Goal: Task Accomplishment & Management: Complete application form

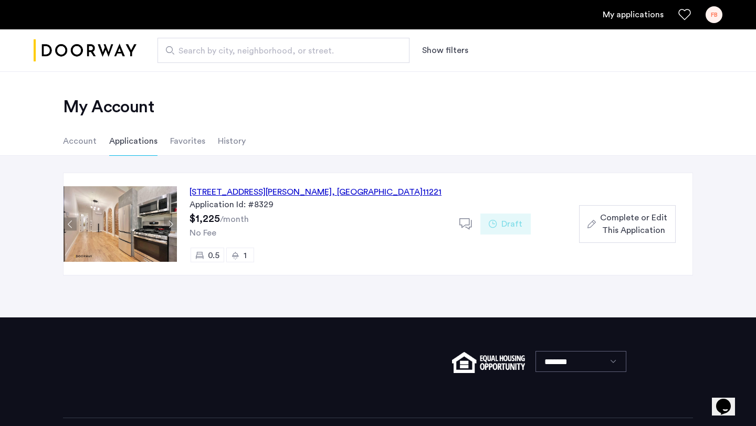
click at [636, 231] on span "Complete or Edit This Application" at bounding box center [633, 224] width 67 height 25
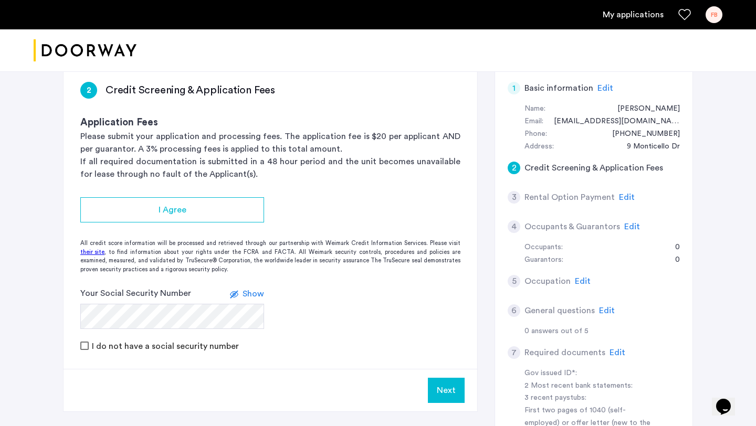
scroll to position [178, 0]
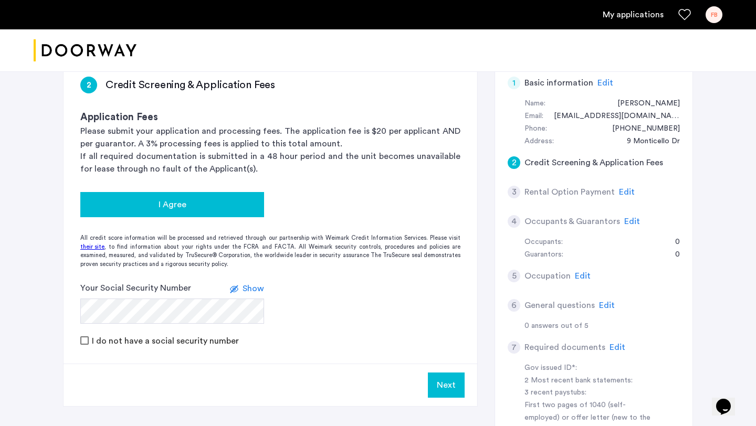
click at [210, 203] on div "I Agree" at bounding box center [172, 204] width 167 height 13
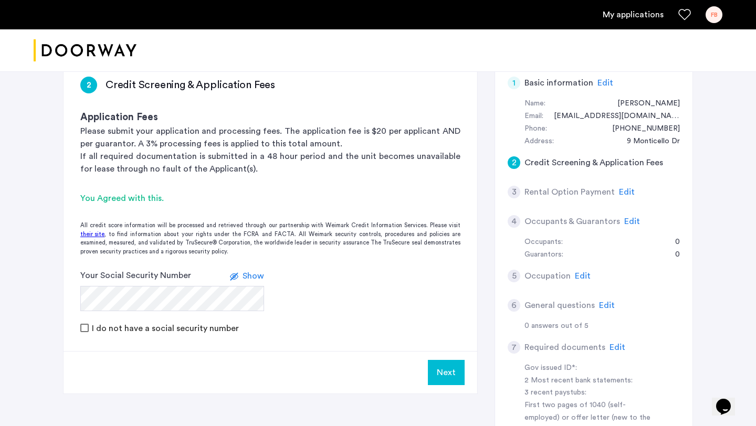
scroll to position [250, 0]
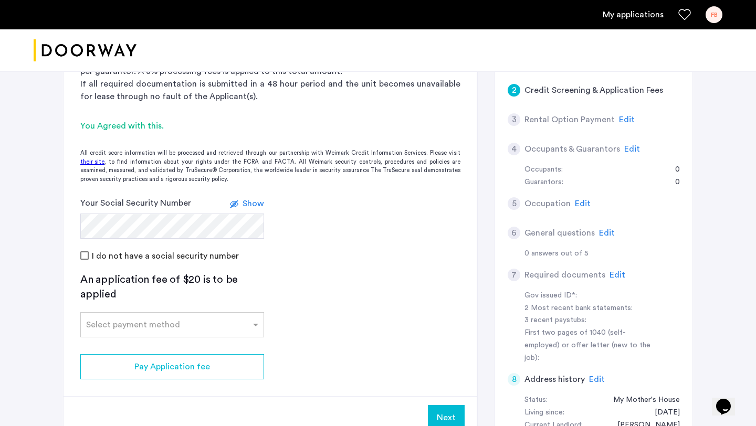
click at [349, 287] on app-credit-screening "2 Credit Screening & Application Fees Application Fees Please submit your appli…" at bounding box center [271, 213] width 414 height 452
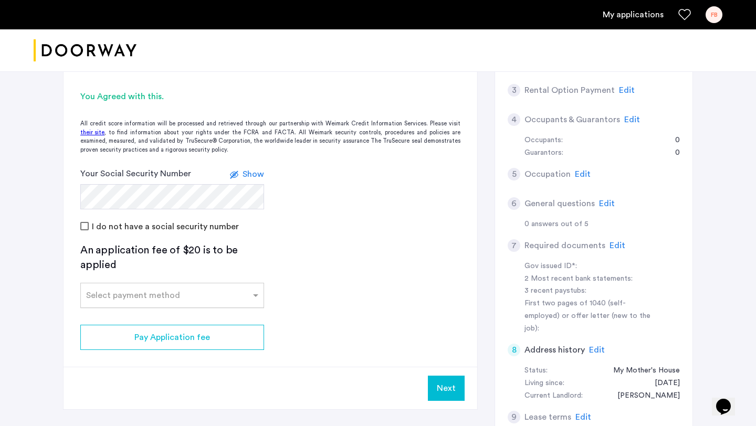
click at [171, 298] on div at bounding box center [172, 292] width 183 height 13
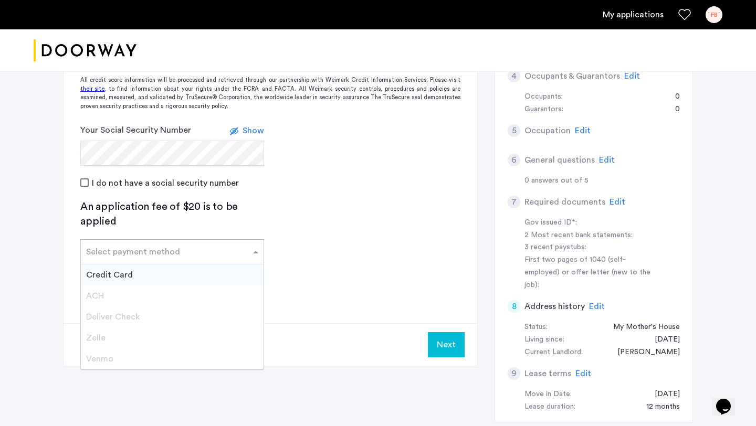
scroll to position [352, 0]
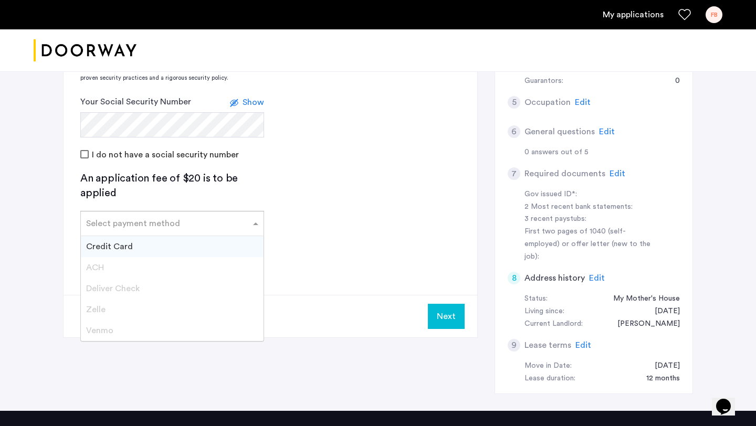
click at [105, 311] on div "Zelle" at bounding box center [172, 309] width 183 height 21
click at [152, 243] on div "Credit Card" at bounding box center [172, 246] width 183 height 21
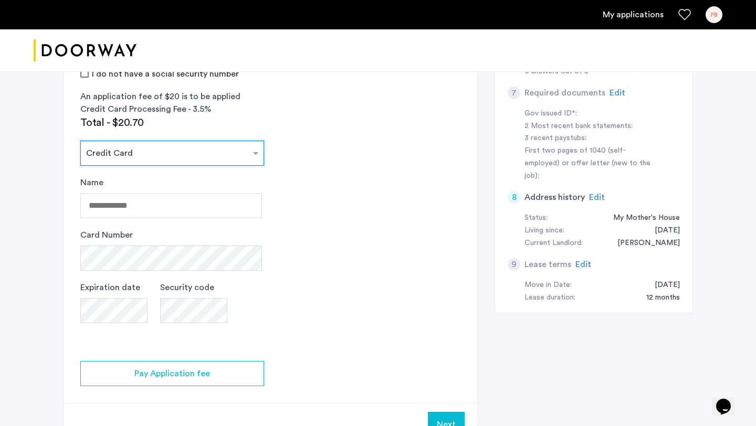
scroll to position [432, 0]
click at [183, 212] on input "Name" at bounding box center [171, 206] width 182 height 25
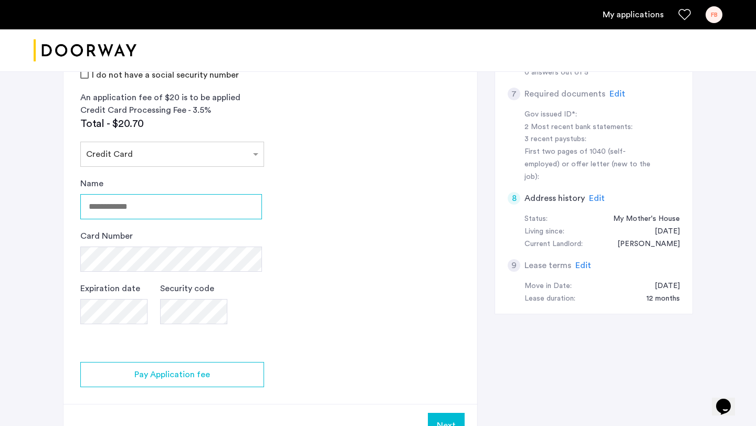
type input "**********"
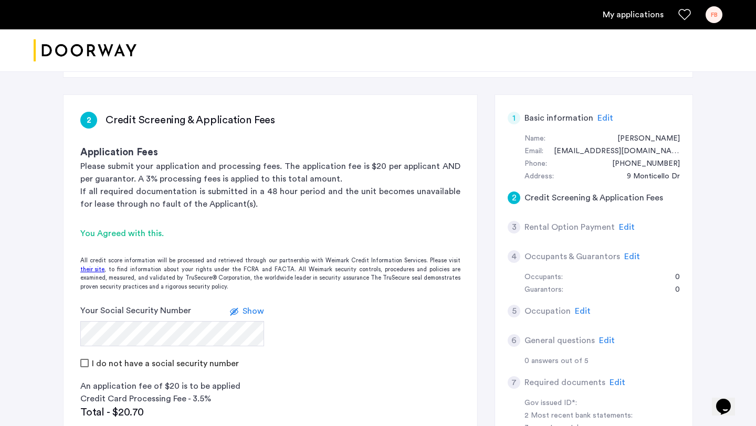
scroll to position [141, 0]
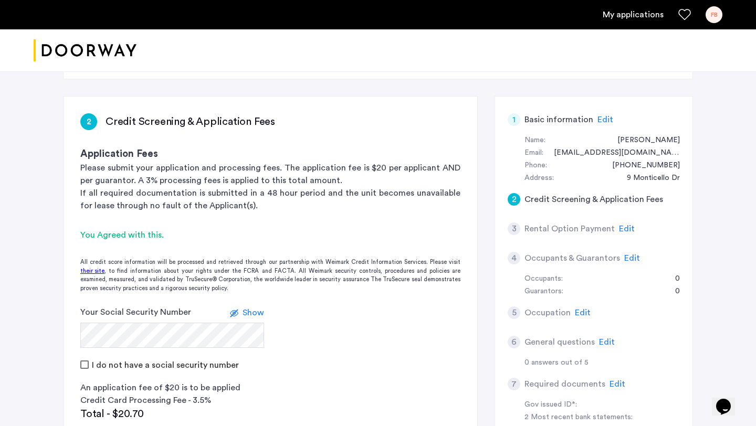
click at [624, 231] on span "Edit" at bounding box center [627, 229] width 16 height 8
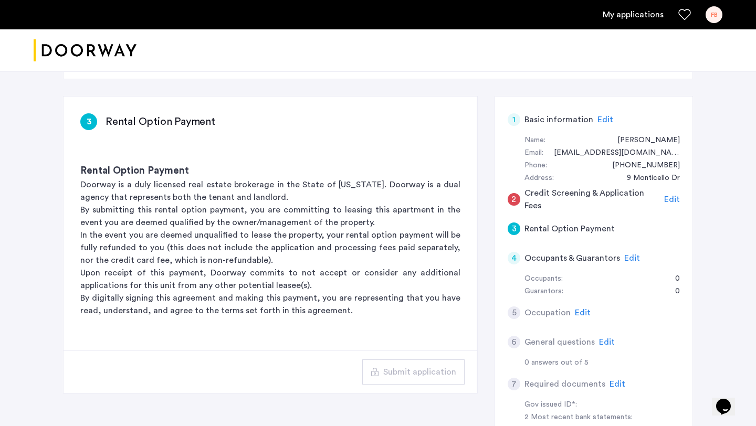
click at [671, 198] on span "Edit" at bounding box center [672, 199] width 16 height 8
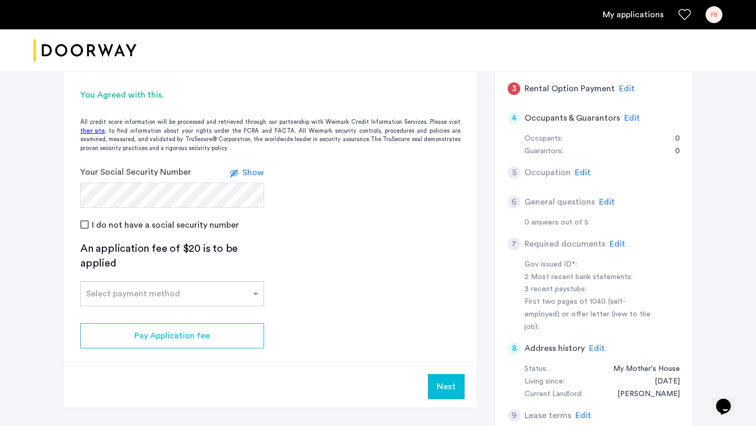
scroll to position [236, 0]
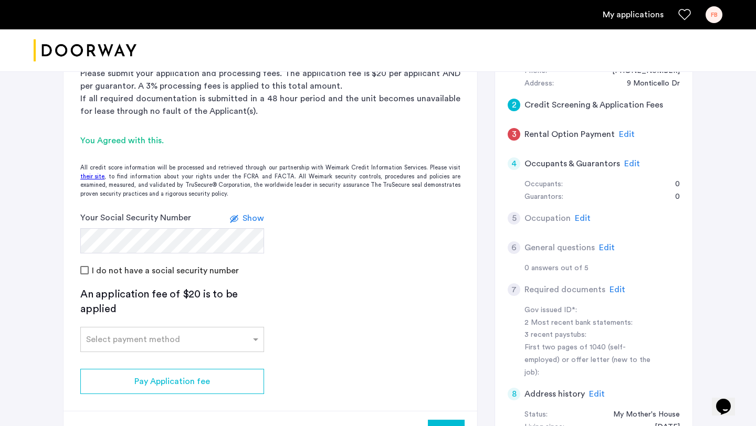
click at [626, 166] on span "Edit" at bounding box center [632, 164] width 16 height 8
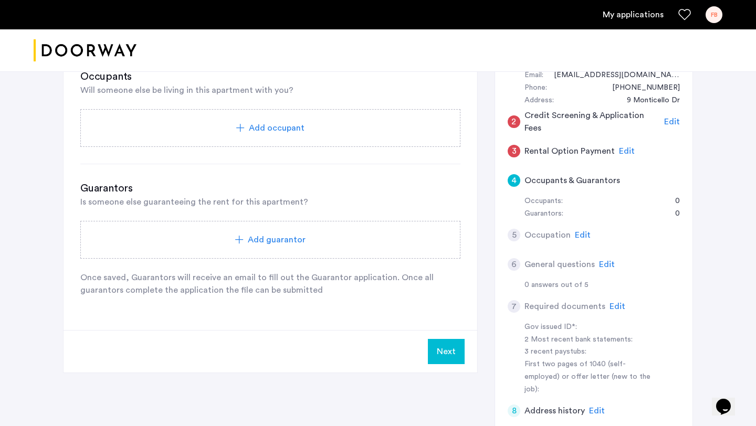
scroll to position [230, 0]
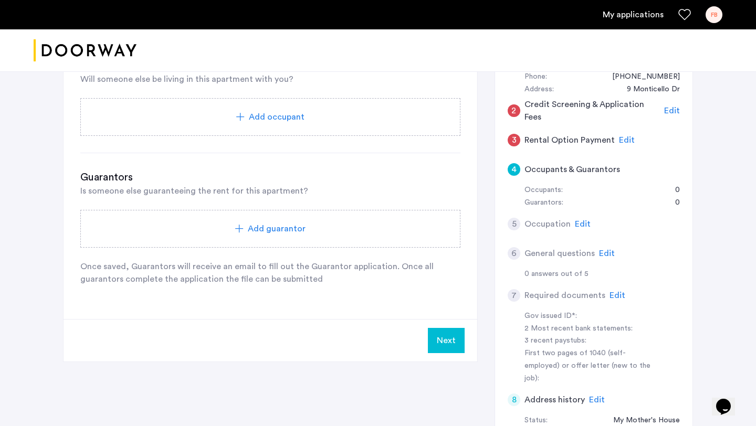
click at [263, 234] on span "Add guarantor" at bounding box center [277, 229] width 58 height 13
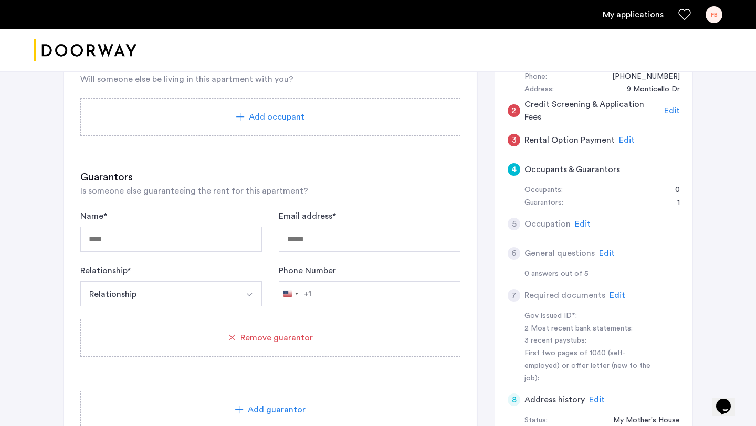
scroll to position [248, 0]
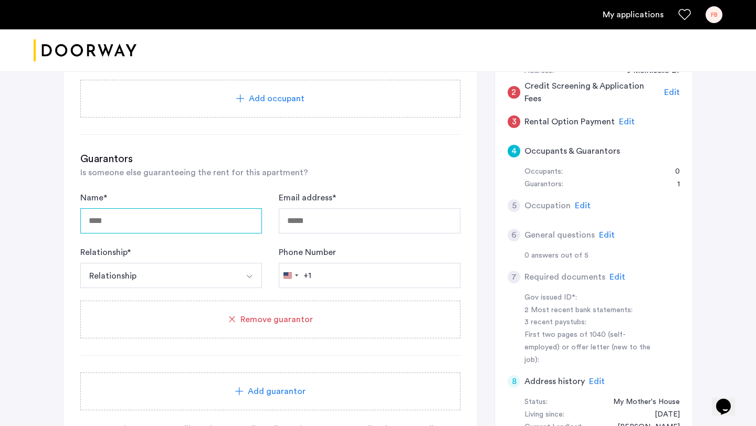
click at [207, 221] on input "Name *" at bounding box center [171, 220] width 182 height 25
type input "**********"
click at [169, 280] on button "Relationship" at bounding box center [158, 275] width 157 height 25
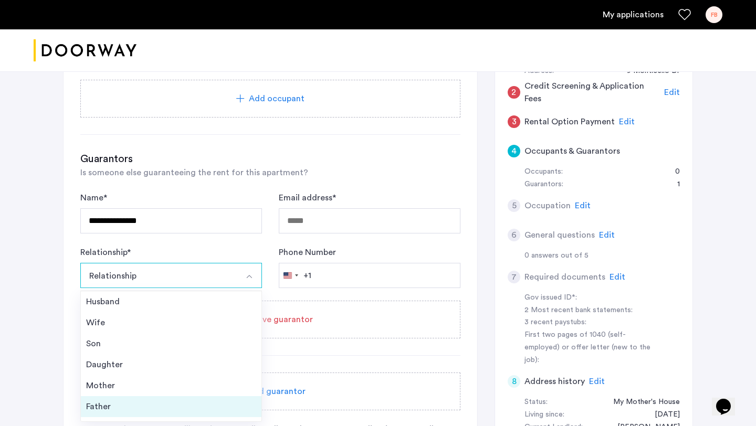
click at [124, 403] on div "Father" at bounding box center [171, 407] width 170 height 13
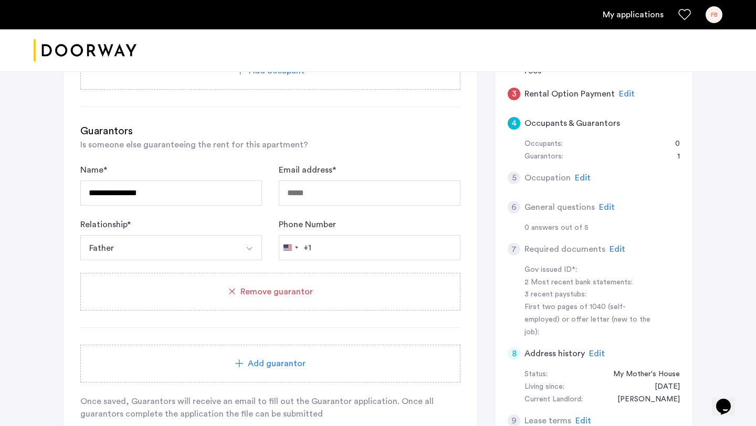
scroll to position [279, 0]
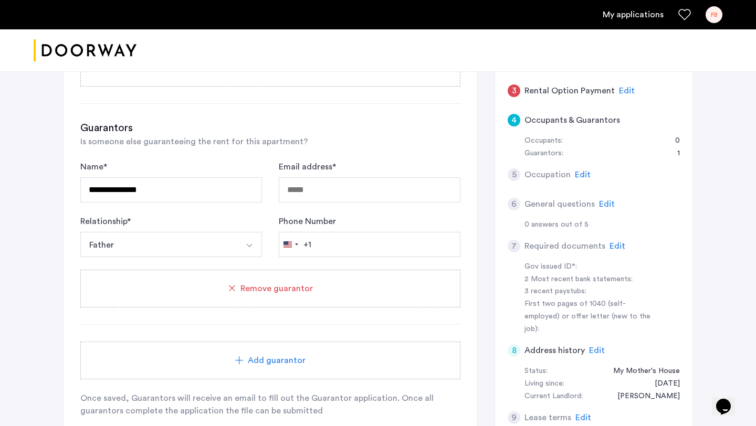
click at [186, 241] on button "Father" at bounding box center [158, 244] width 157 height 25
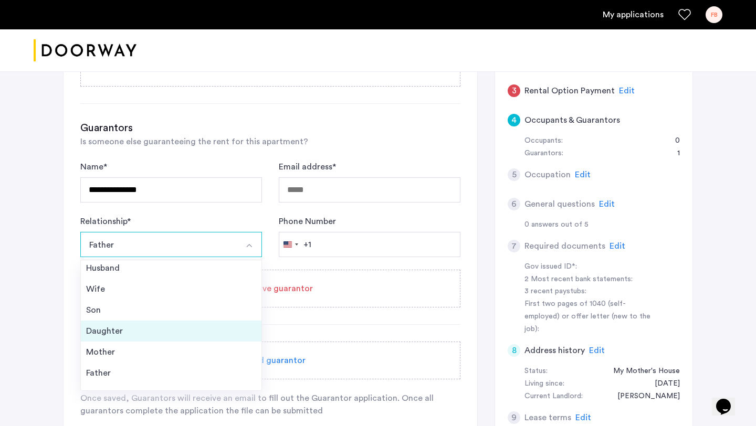
scroll to position [0, 0]
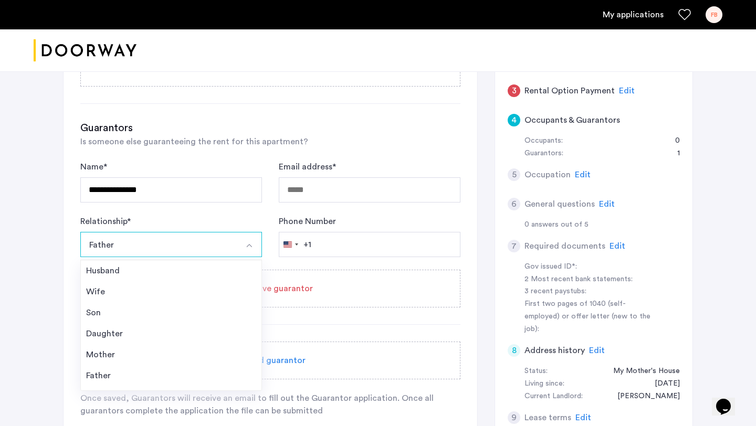
click at [40, 284] on div "**********" at bounding box center [378, 151] width 756 height 719
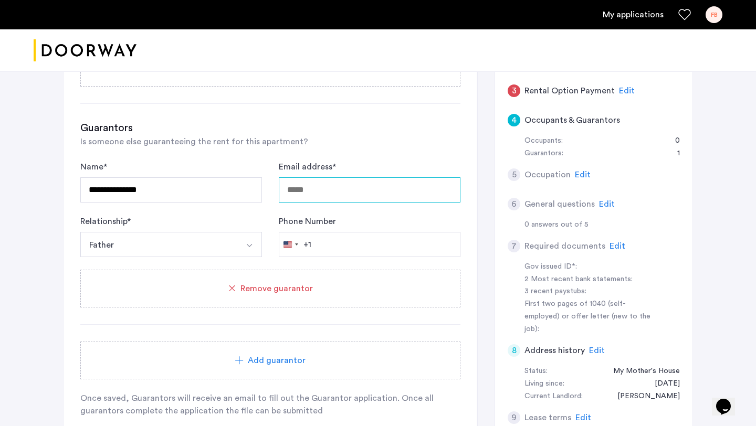
click at [344, 179] on input "Email address *" at bounding box center [370, 189] width 182 height 25
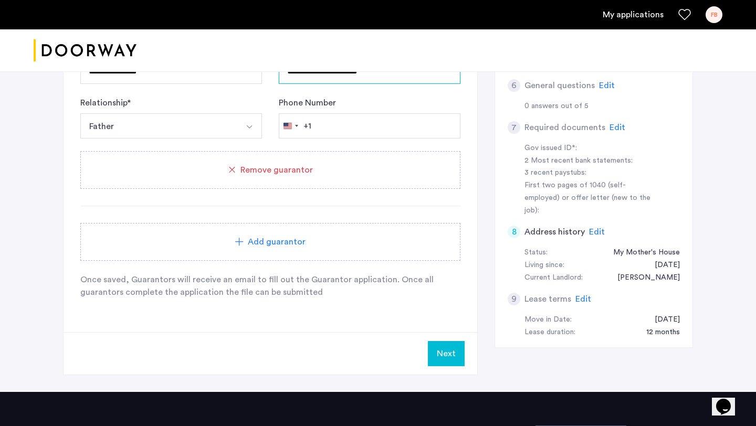
scroll to position [417, 0]
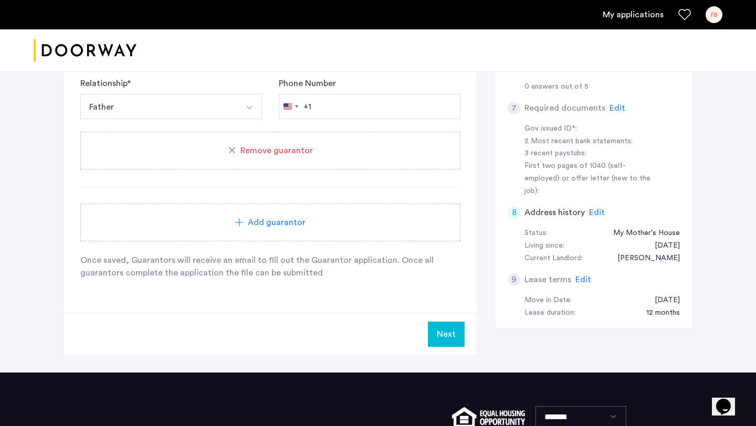
type input "**********"
click at [378, 296] on div "**********" at bounding box center [271, 66] width 414 height 493
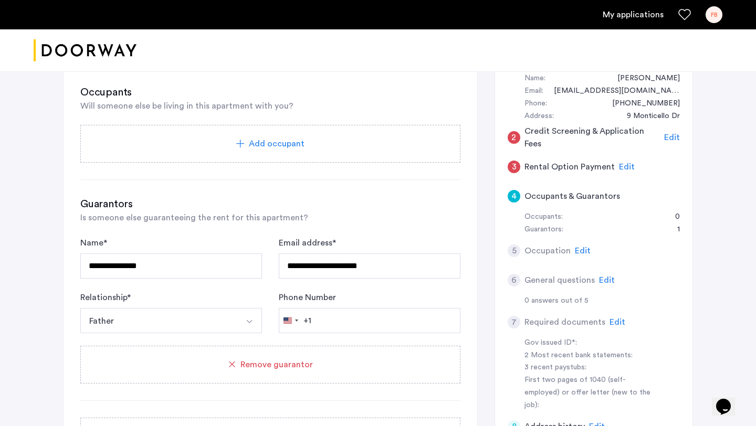
scroll to position [231, 0]
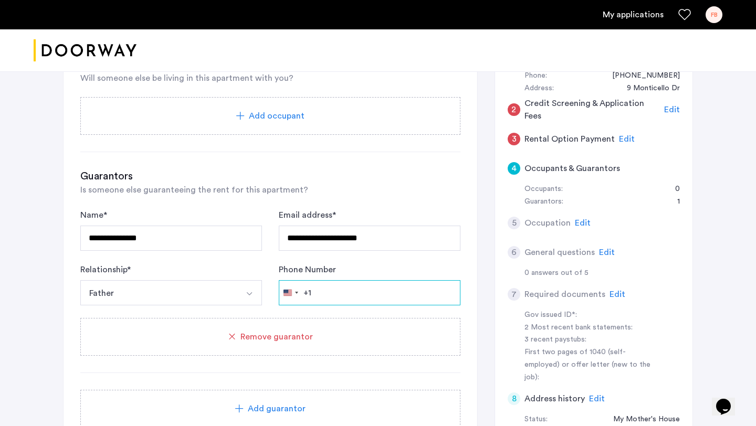
click at [351, 296] on input "Phone Number" at bounding box center [370, 292] width 182 height 25
type input "*"
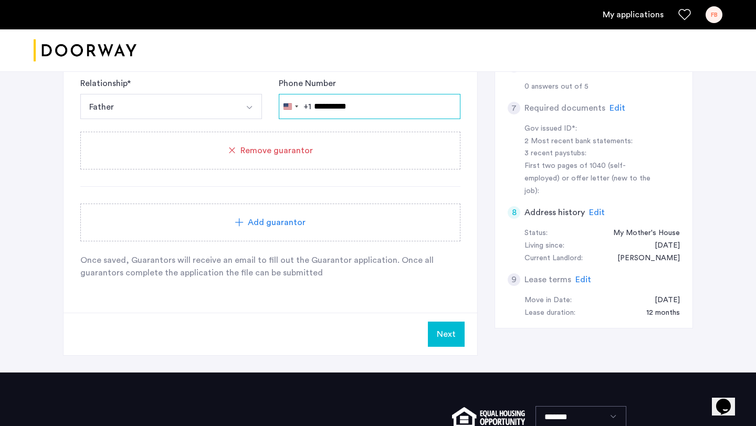
scroll to position [418, 0]
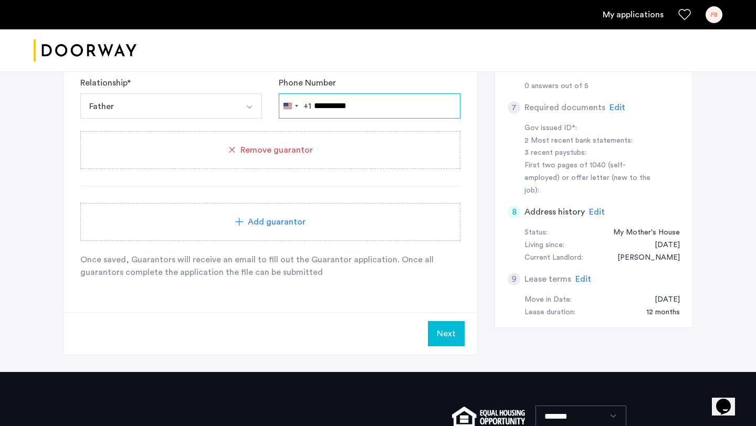
type input "**********"
click at [456, 333] on button "Next" at bounding box center [446, 333] width 37 height 25
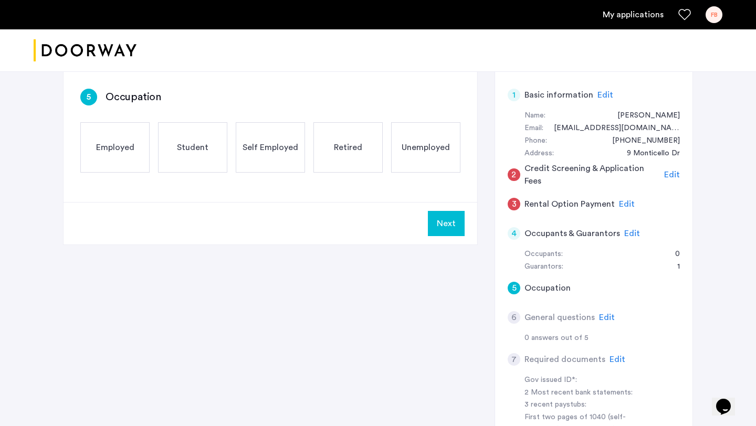
scroll to position [188, 0]
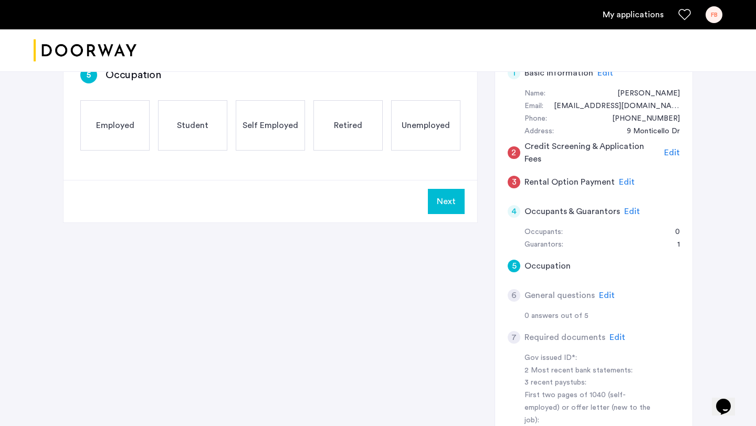
click at [626, 215] on span "Edit" at bounding box center [632, 211] width 16 height 8
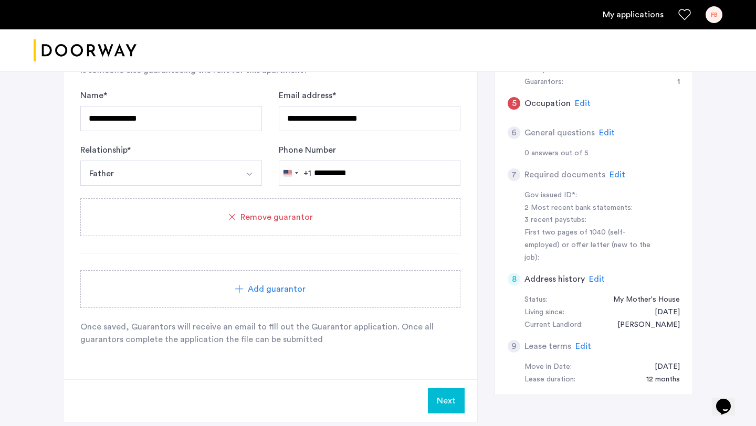
scroll to position [435, 0]
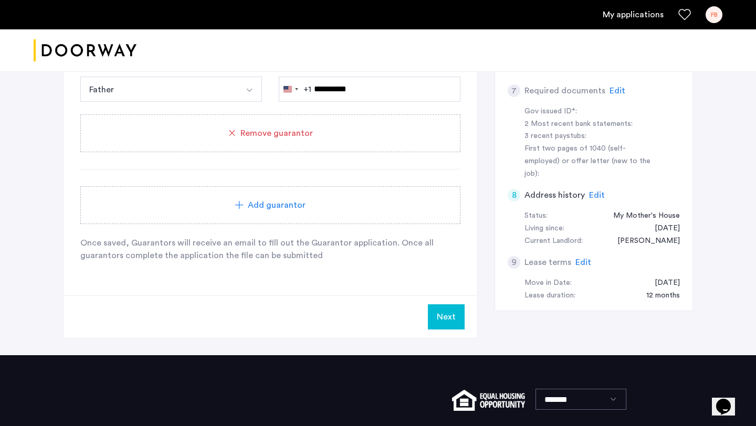
click at [444, 315] on button "Next" at bounding box center [446, 317] width 37 height 25
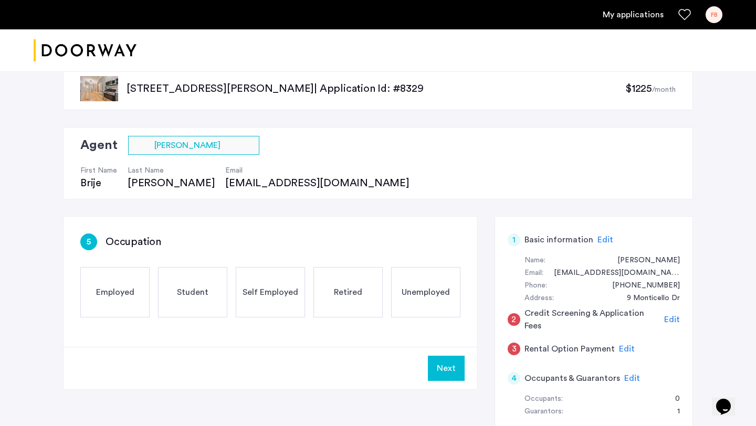
scroll to position [35, 0]
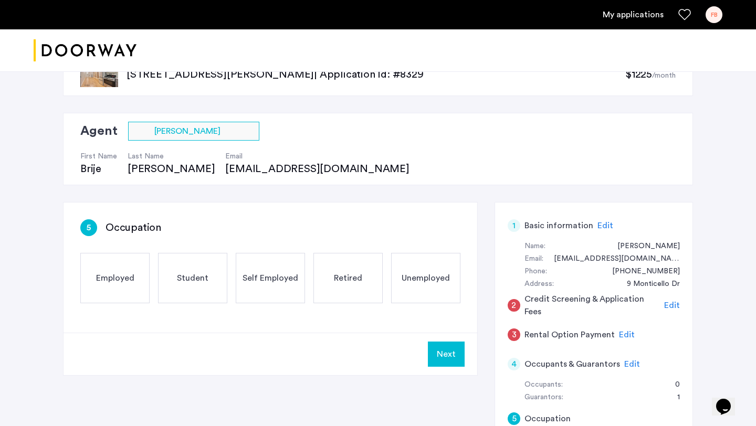
click at [122, 284] on span "Employed" at bounding box center [115, 278] width 38 height 13
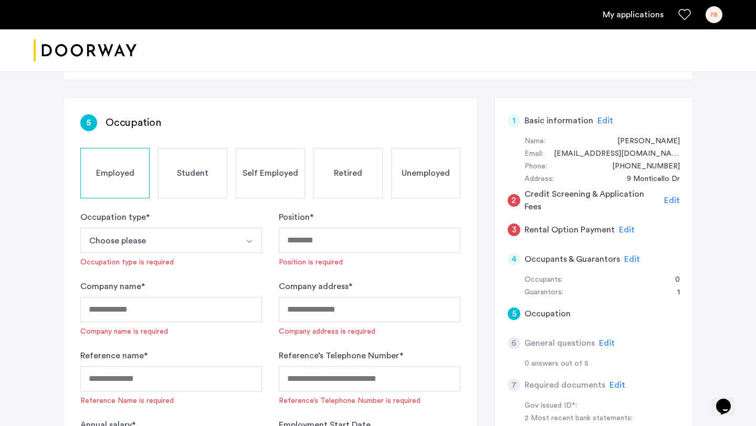
click at [169, 248] on button "Choose please" at bounding box center [158, 240] width 157 height 25
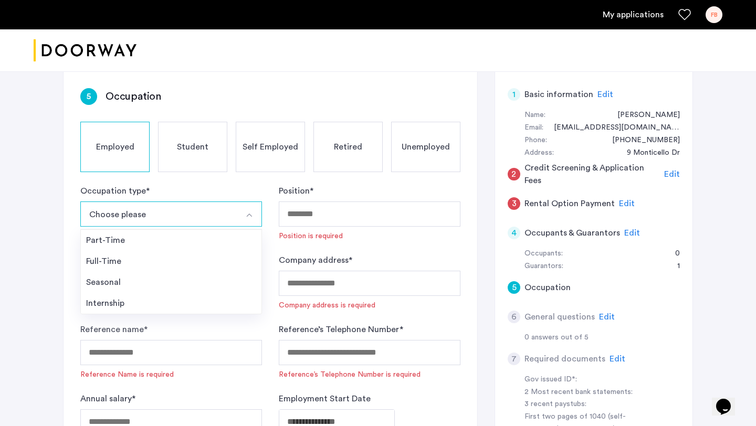
scroll to position [169, 0]
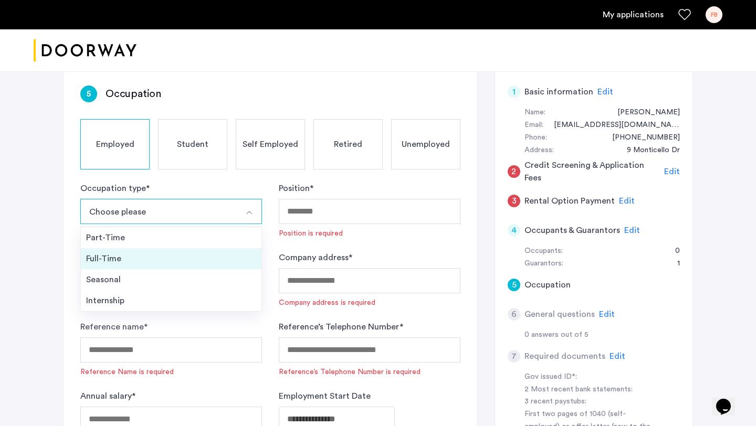
click at [133, 258] on div "Full-Time" at bounding box center [171, 259] width 170 height 13
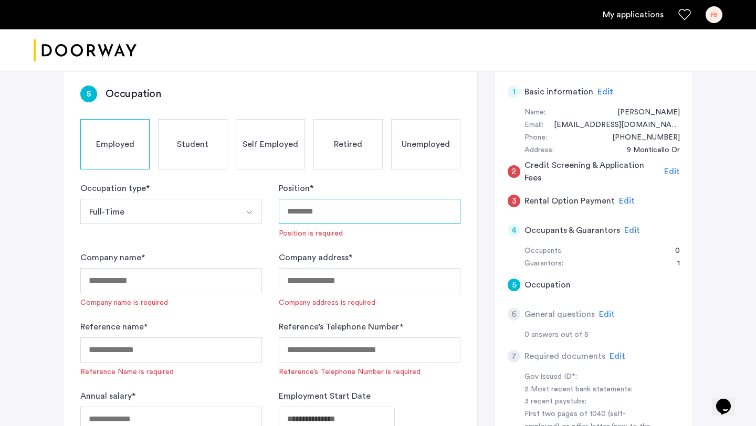
click at [338, 216] on input "Position *" at bounding box center [370, 211] width 182 height 25
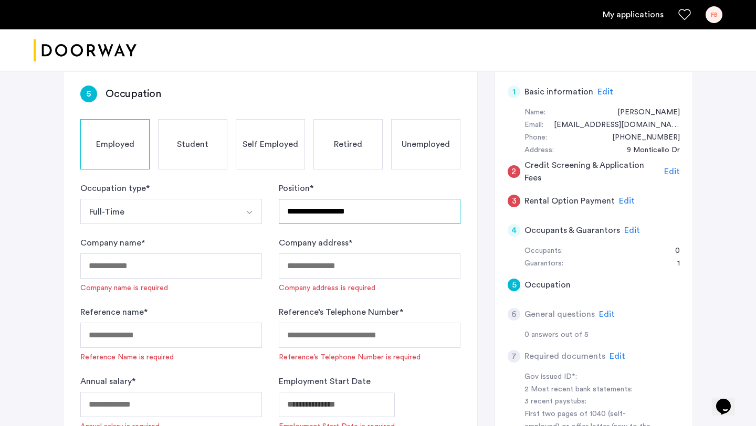
type input "**********"
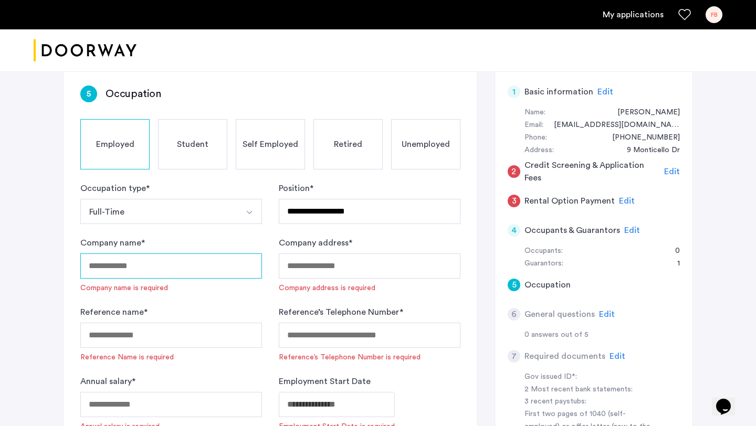
click at [173, 264] on input "Company name *" at bounding box center [171, 266] width 182 height 25
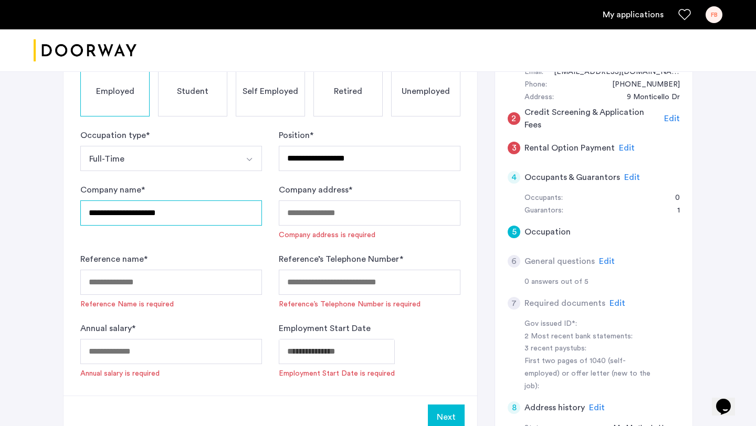
scroll to position [232, 0]
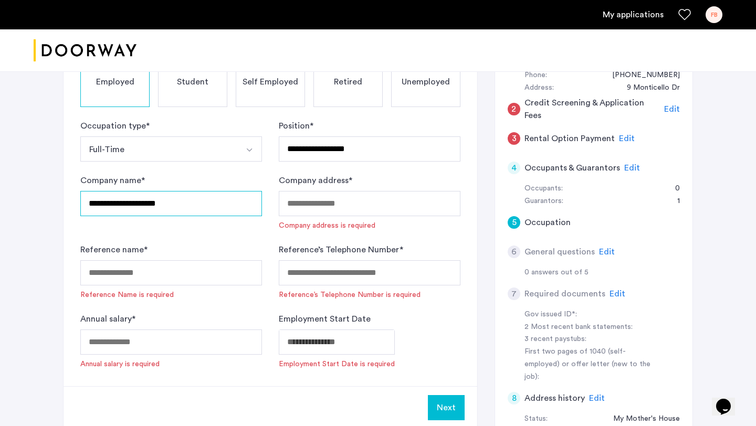
type input "**********"
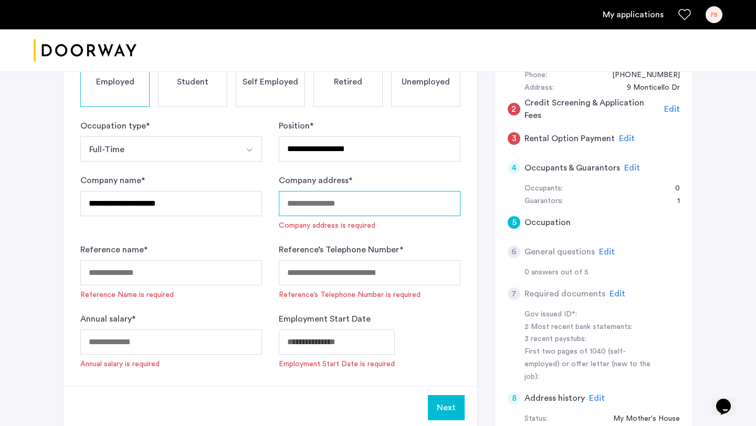
click at [347, 205] on input "Company address *" at bounding box center [370, 203] width 182 height 25
click at [247, 249] on div "Reference name * Reference Name is required" at bounding box center [171, 272] width 182 height 57
click at [359, 196] on input "Company address *" at bounding box center [370, 203] width 182 height 25
click at [274, 228] on form "**********" at bounding box center [270, 245] width 380 height 250
click at [350, 191] on input "Company address *" at bounding box center [370, 203] width 182 height 25
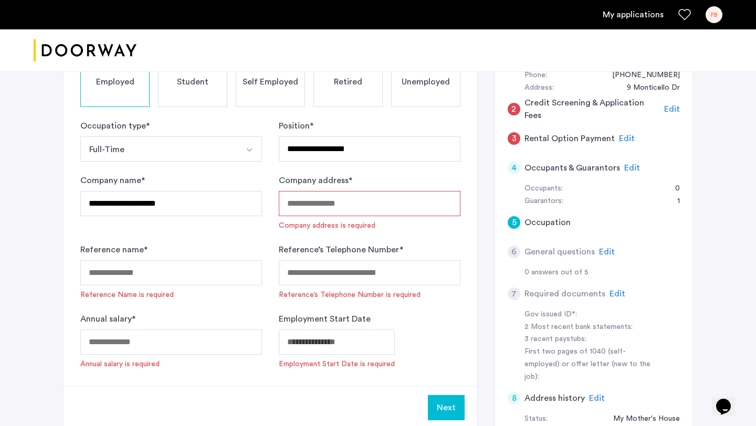
paste input "**********"
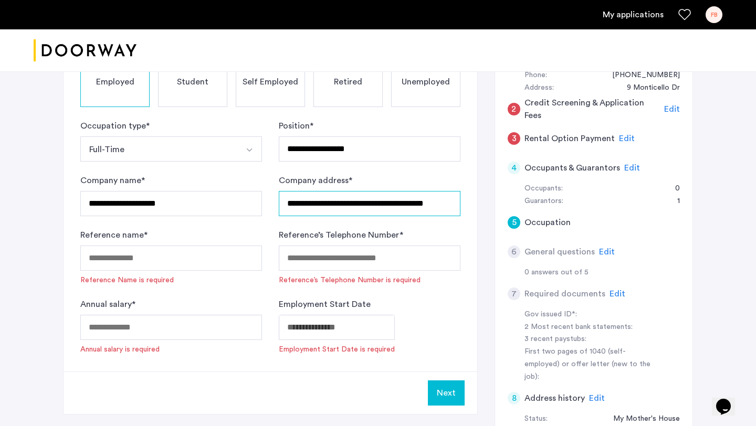
type input "**********"
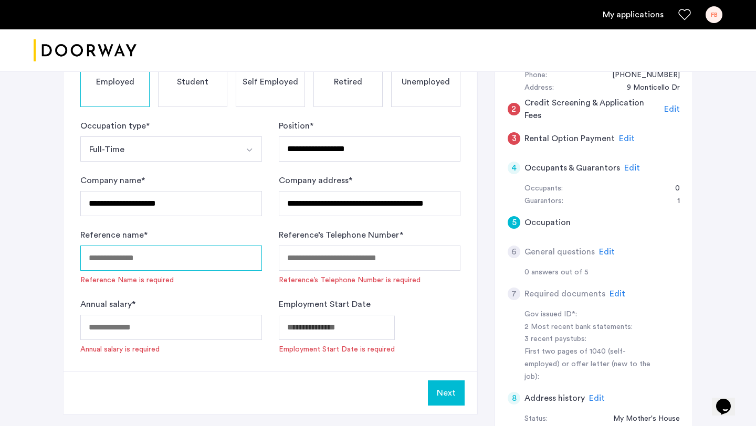
click at [193, 249] on input "Reference name *" at bounding box center [171, 258] width 182 height 25
type input "**********"
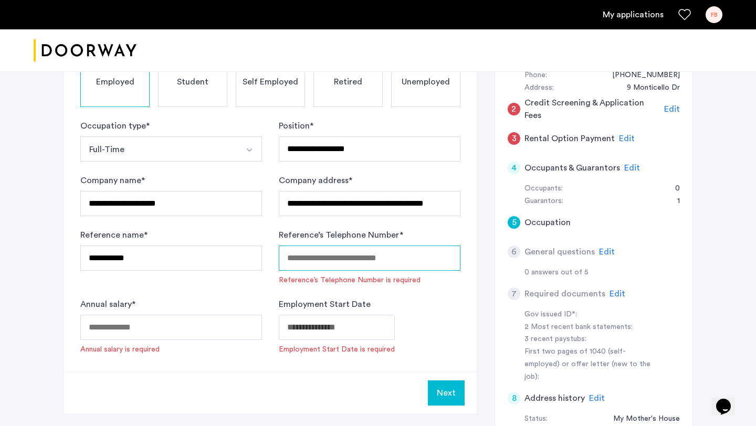
click at [334, 269] on input "Reference’s Telephone Number *" at bounding box center [370, 258] width 182 height 25
click at [172, 329] on input "Annual salary *" at bounding box center [171, 327] width 182 height 25
click at [114, 337] on input "Annual salary *" at bounding box center [171, 327] width 182 height 25
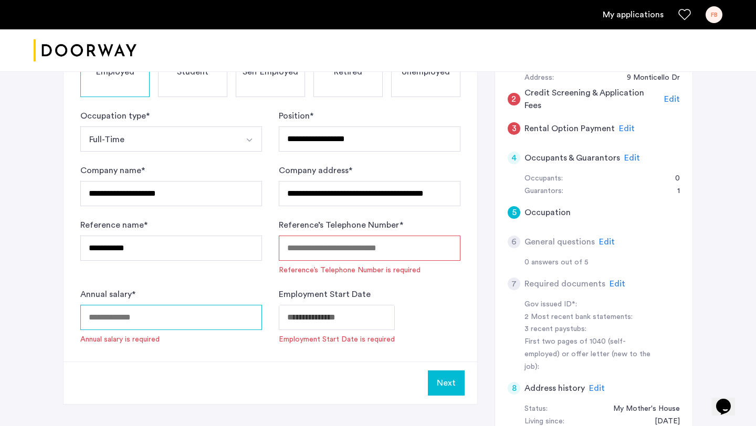
scroll to position [267, 0]
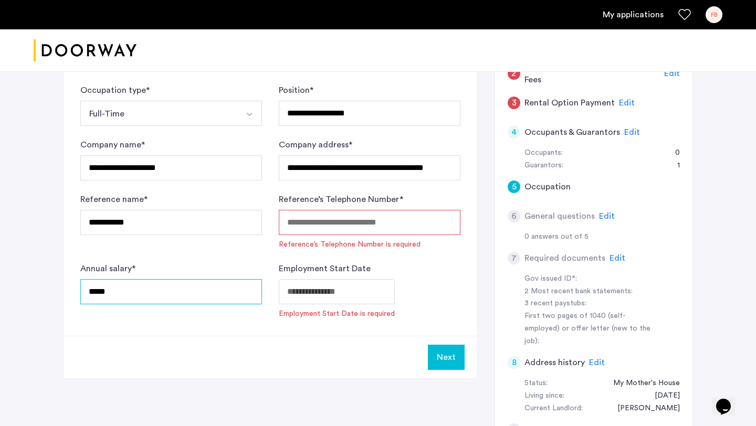
type input "*****"
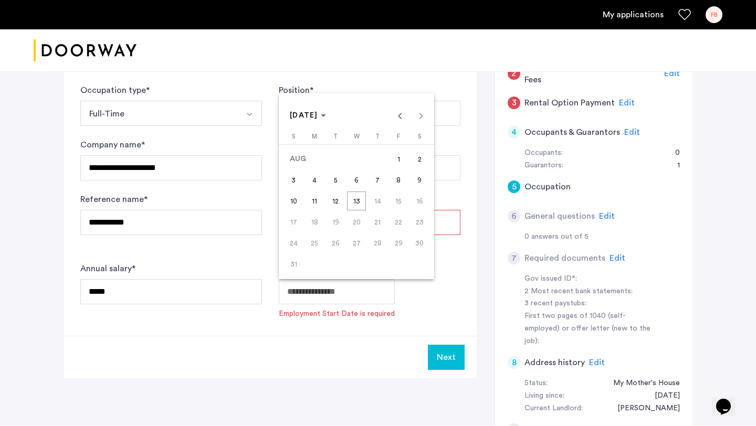
click at [311, 205] on span "11" at bounding box center [314, 201] width 19 height 19
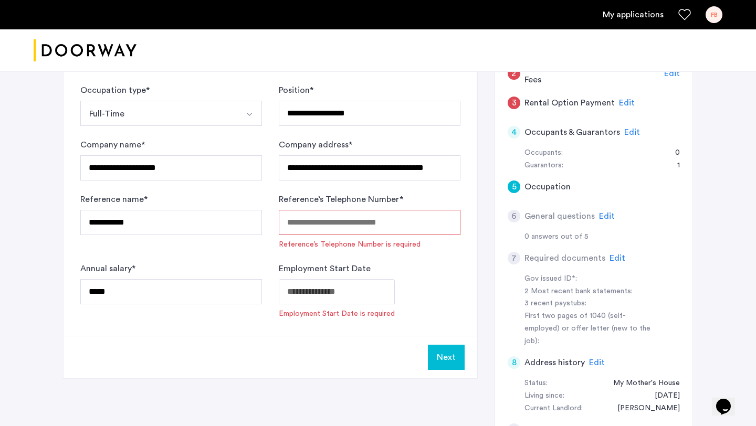
type input "**********"
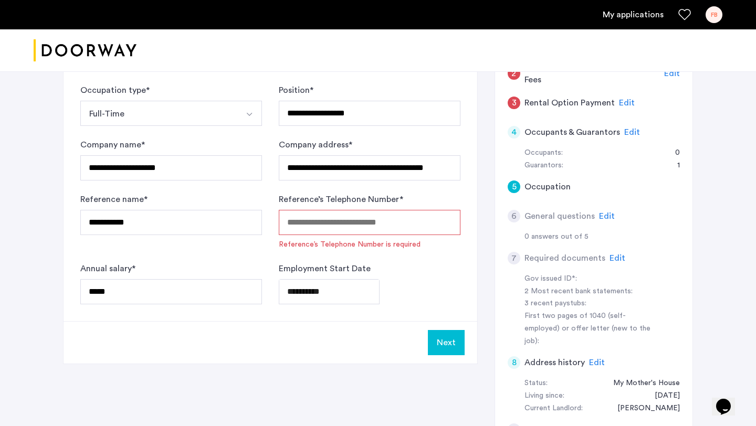
click at [373, 224] on input "Reference’s Telephone Number *" at bounding box center [370, 222] width 182 height 25
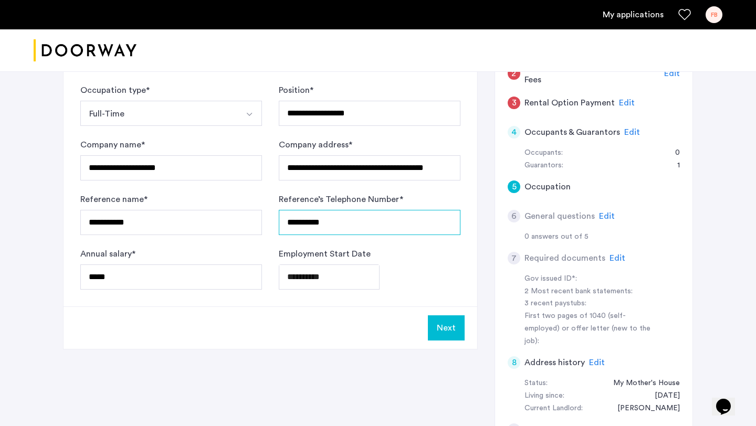
type input "**********"
click at [448, 326] on button "Next" at bounding box center [446, 328] width 37 height 25
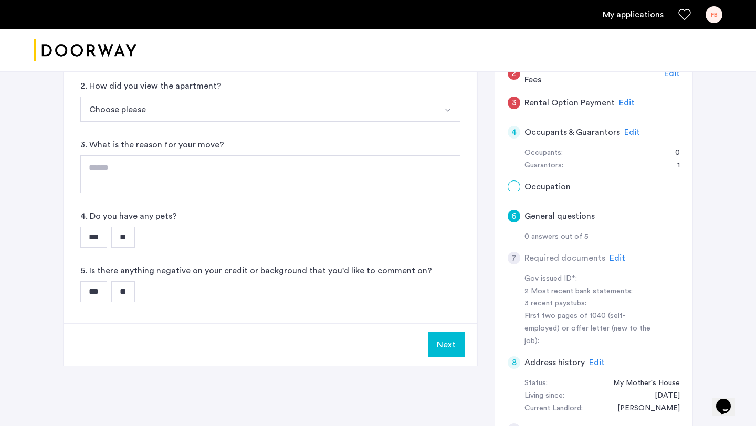
scroll to position [0, 0]
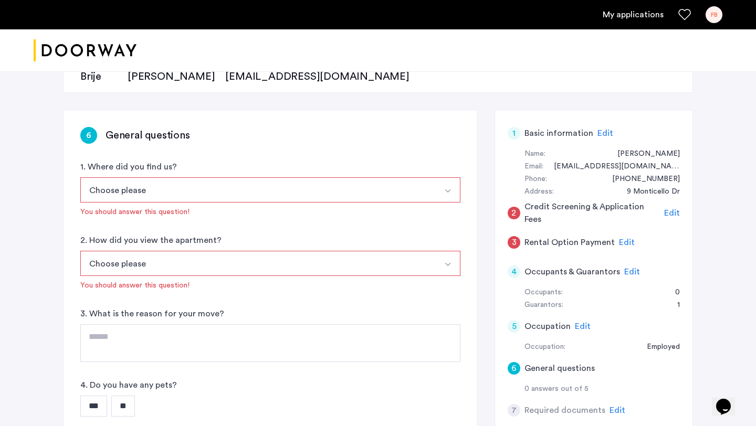
click at [183, 194] on button "Choose please" at bounding box center [258, 189] width 356 height 25
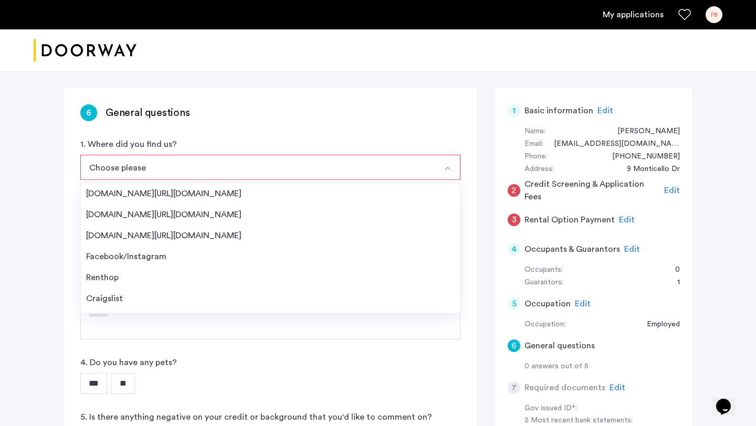
scroll to position [152, 0]
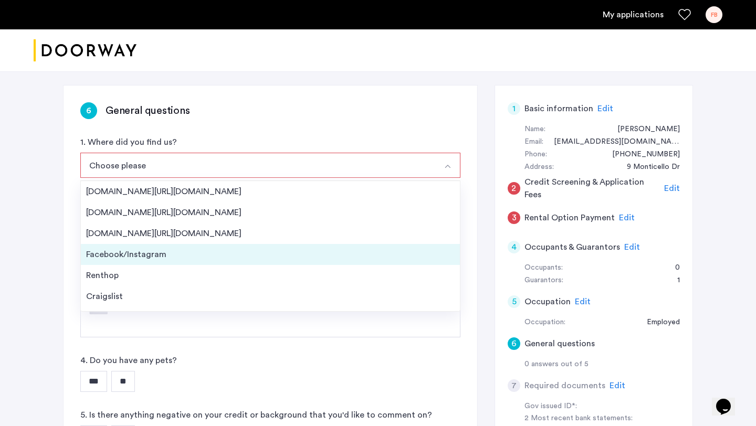
click at [143, 259] on div "Facebook/Instagram" at bounding box center [270, 254] width 369 height 13
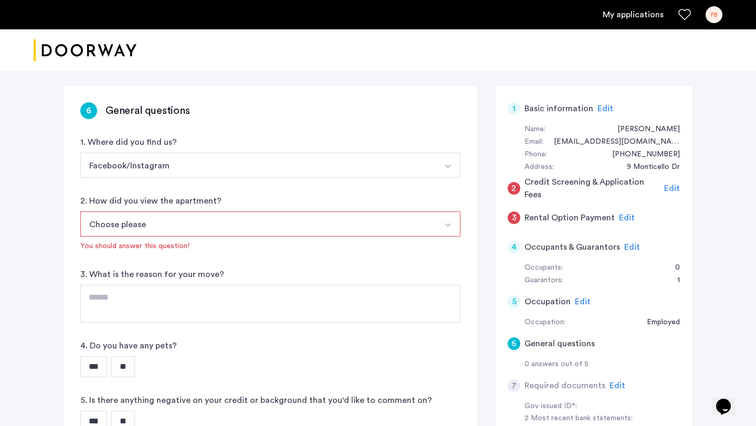
scroll to position [197, 0]
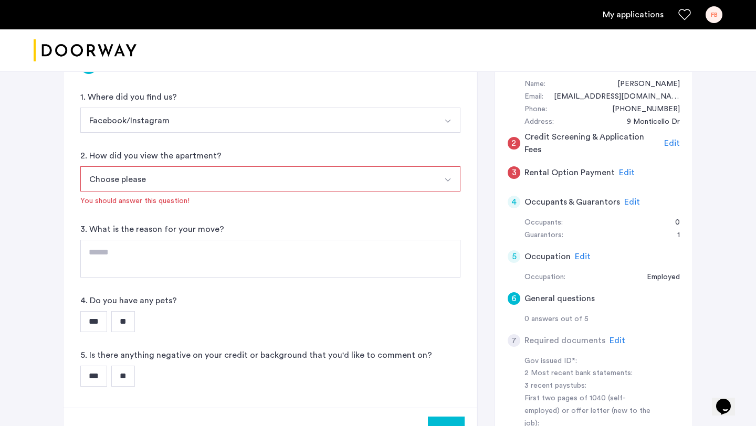
click at [213, 187] on button "Choose please" at bounding box center [258, 178] width 356 height 25
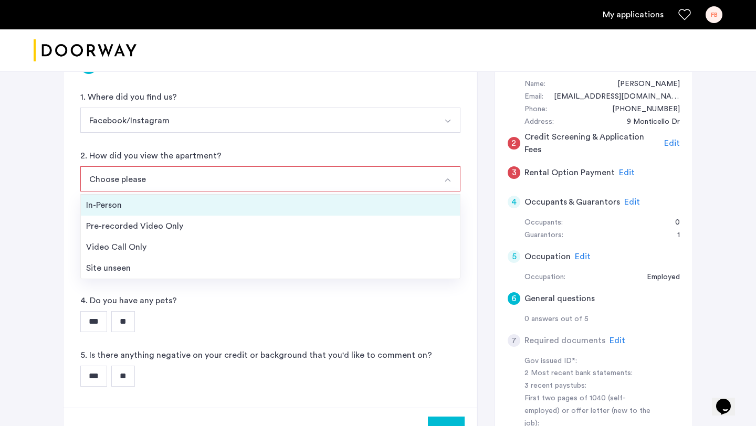
click at [155, 212] on li "In-Person" at bounding box center [270, 205] width 379 height 21
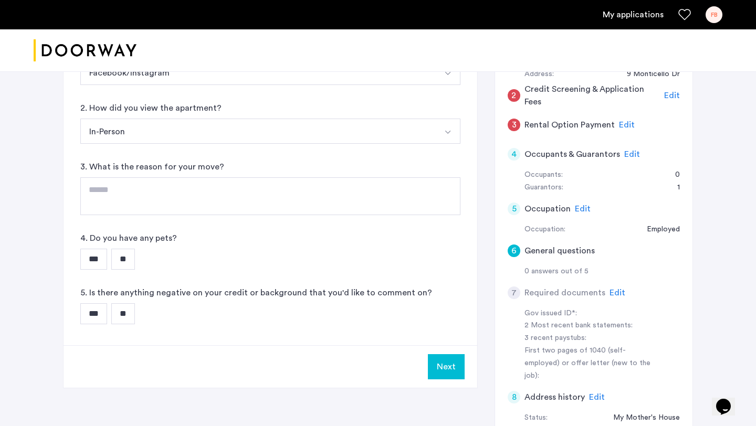
scroll to position [252, 0]
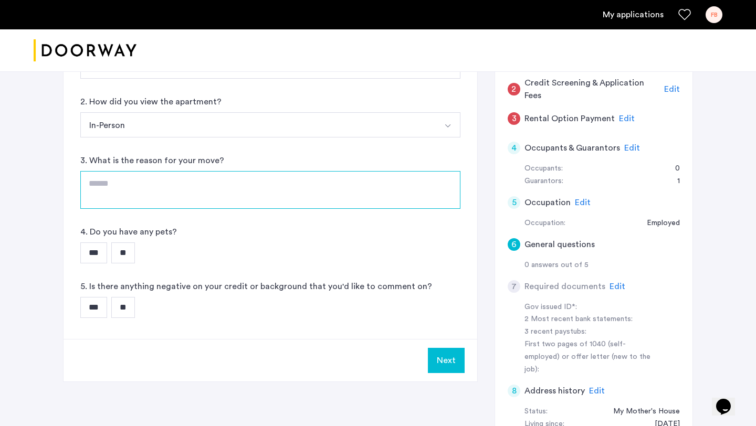
click at [195, 198] on textarea at bounding box center [270, 190] width 380 height 38
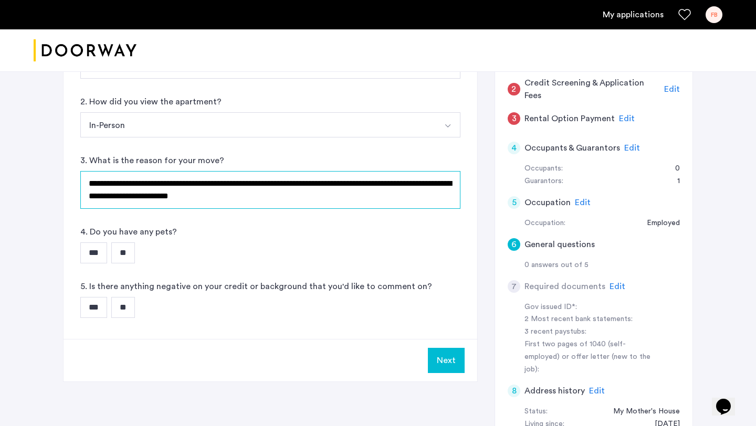
click at [159, 200] on textarea "**********" at bounding box center [270, 190] width 380 height 38
click at [279, 199] on textarea "**********" at bounding box center [270, 190] width 380 height 38
drag, startPoint x: 151, startPoint y: 198, endPoint x: 404, endPoint y: 182, distance: 253.6
click at [404, 182] on textarea "**********" at bounding box center [270, 190] width 380 height 38
click at [339, 202] on textarea "**********" at bounding box center [270, 190] width 380 height 38
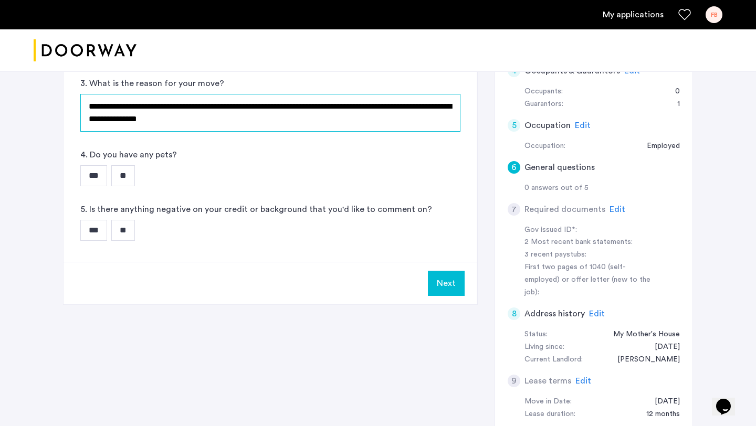
scroll to position [334, 0]
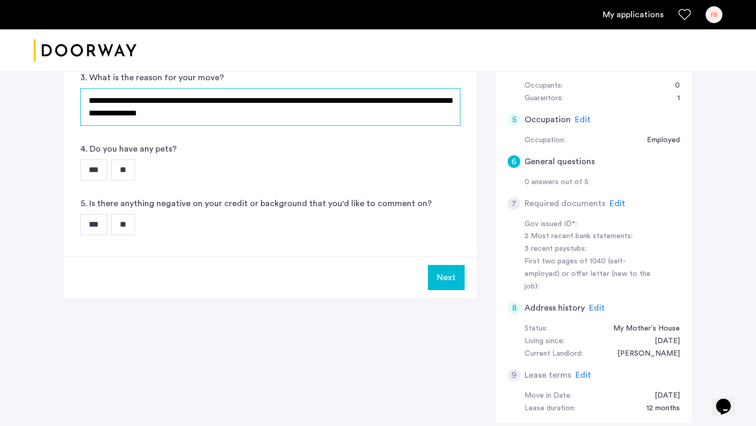
type textarea "**********"
click at [133, 173] on input "**" at bounding box center [123, 170] width 24 height 21
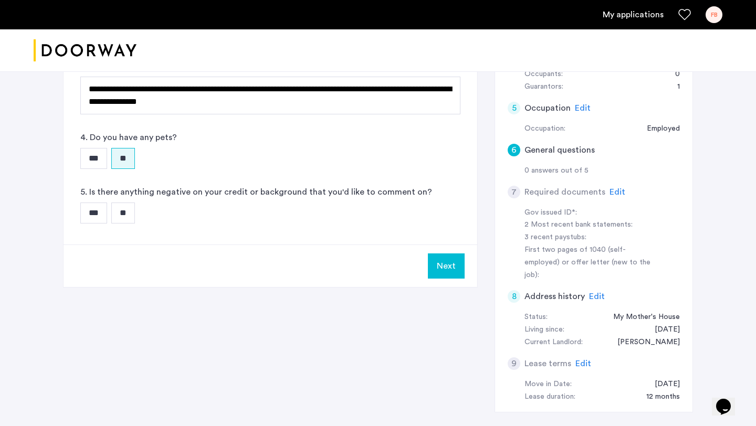
click at [133, 210] on input "**" at bounding box center [123, 213] width 24 height 21
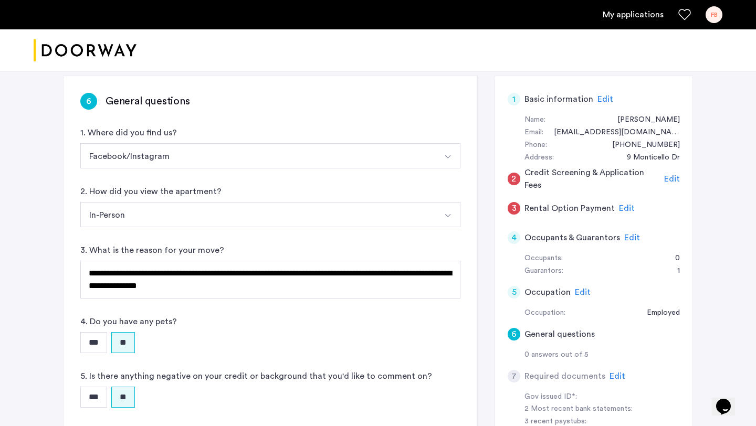
scroll to position [285, 0]
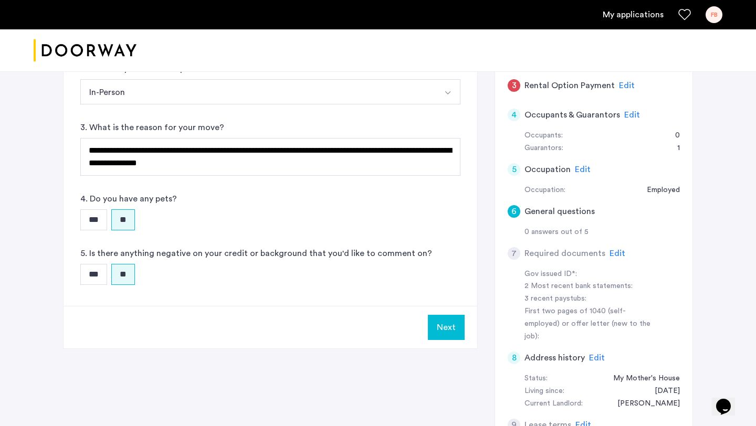
click at [451, 327] on button "Next" at bounding box center [446, 327] width 37 height 25
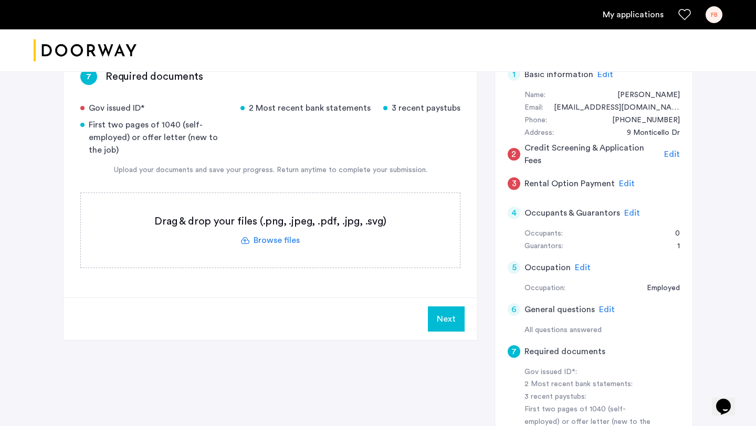
scroll to position [190, 0]
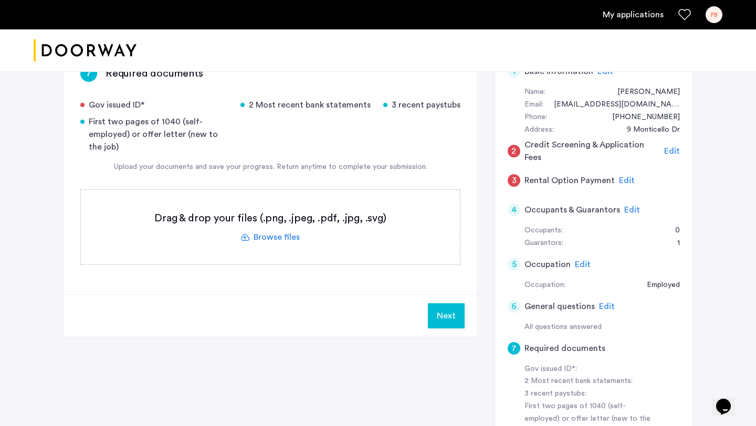
click at [267, 246] on label at bounding box center [270, 227] width 379 height 75
click at [0, 0] on input "file" at bounding box center [0, 0] width 0 height 0
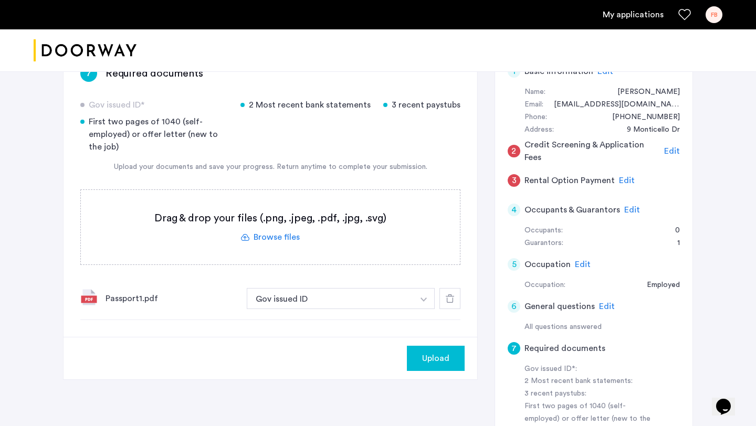
click at [139, 295] on div "Passport1.pdf" at bounding box center [172, 298] width 133 height 13
click at [130, 301] on div "Passport1.pdf" at bounding box center [172, 298] width 133 height 13
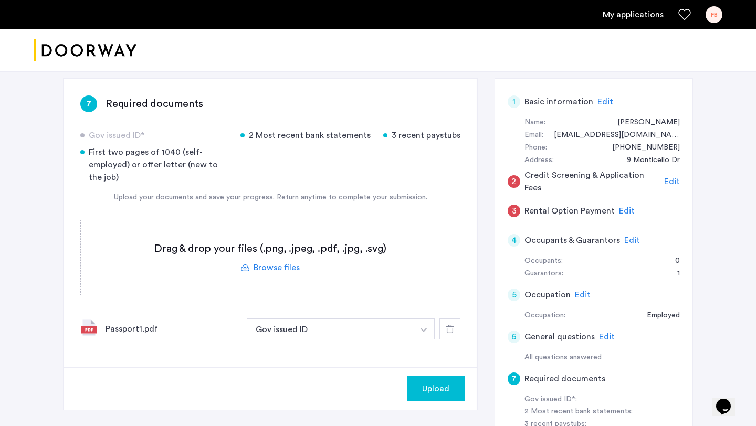
scroll to position [166, 0]
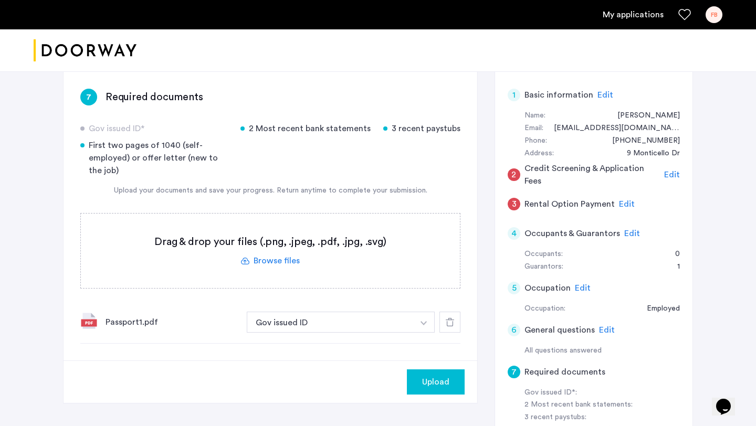
click at [283, 260] on label at bounding box center [270, 251] width 379 height 75
click at [0, 0] on input "file" at bounding box center [0, 0] width 0 height 0
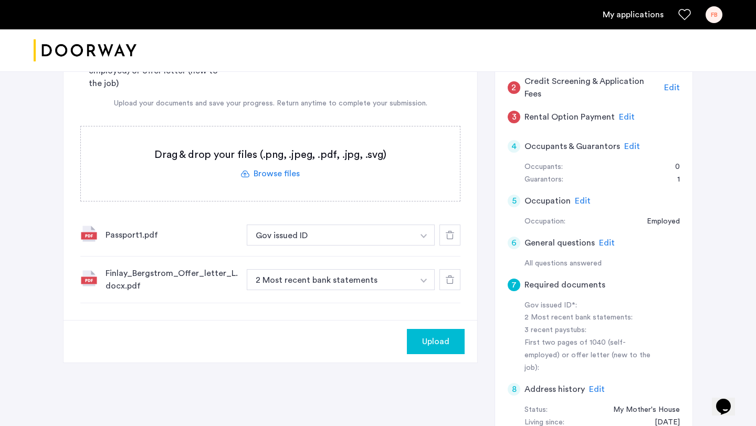
scroll to position [279, 0]
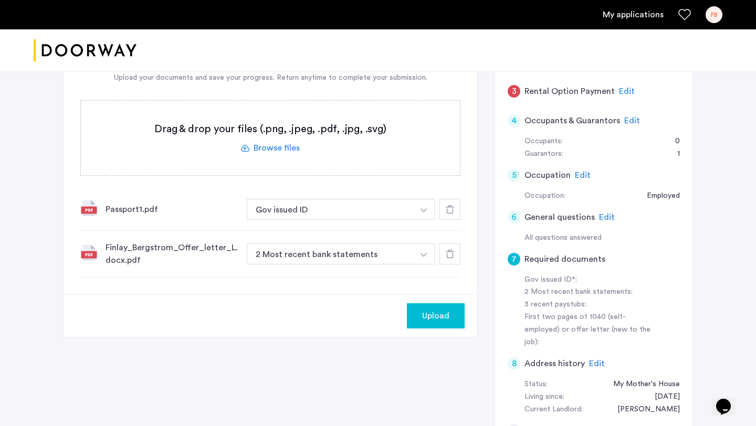
click at [428, 319] on span "Upload" at bounding box center [435, 316] width 27 height 13
click at [378, 260] on button "2 Most recent bank statements" at bounding box center [330, 254] width 167 height 21
click at [445, 322] on span "Upload" at bounding box center [435, 316] width 27 height 13
click at [434, 309] on button "Upload" at bounding box center [436, 316] width 58 height 25
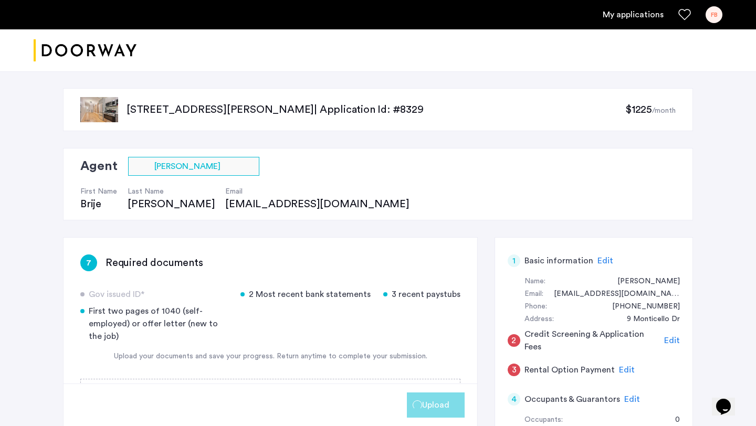
scroll to position [489, 0]
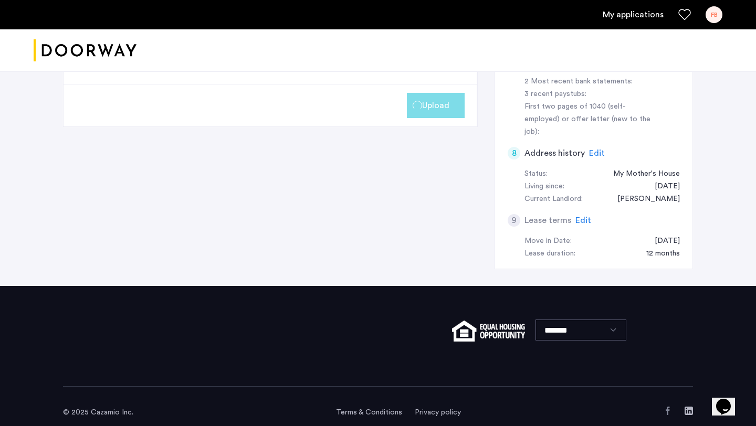
click at [439, 112] on button "Upload" at bounding box center [436, 105] width 58 height 25
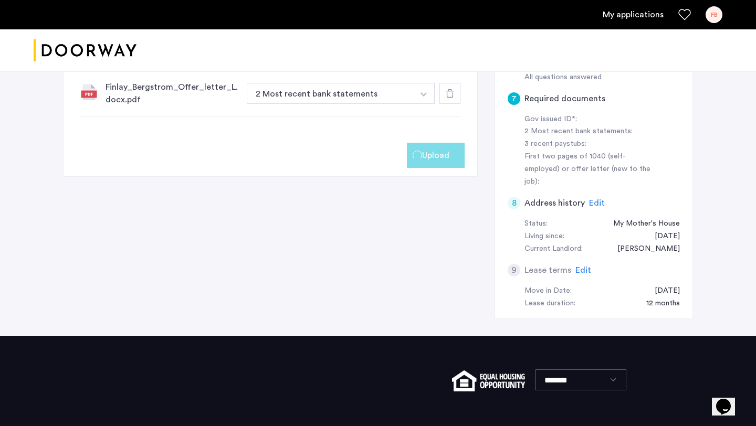
scroll to position [334, 0]
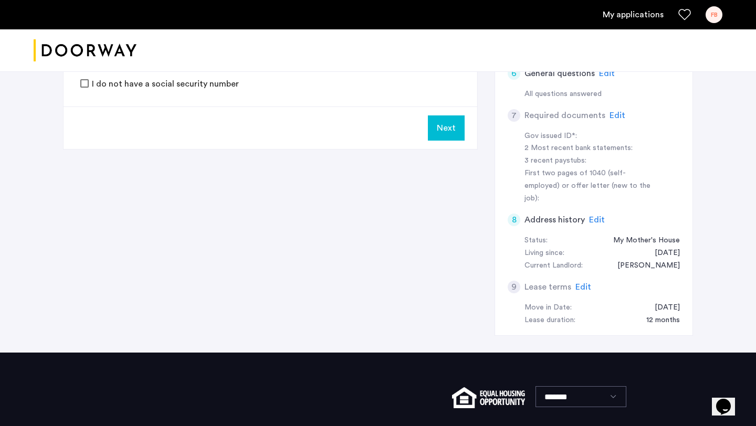
scroll to position [415, 0]
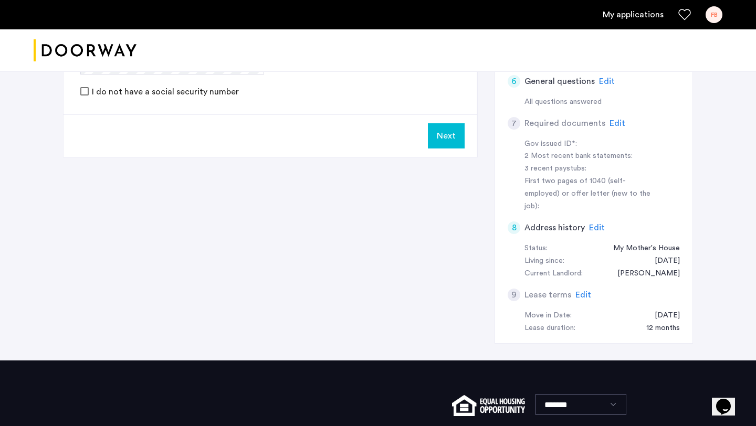
click at [612, 126] on span "Edit" at bounding box center [618, 123] width 16 height 8
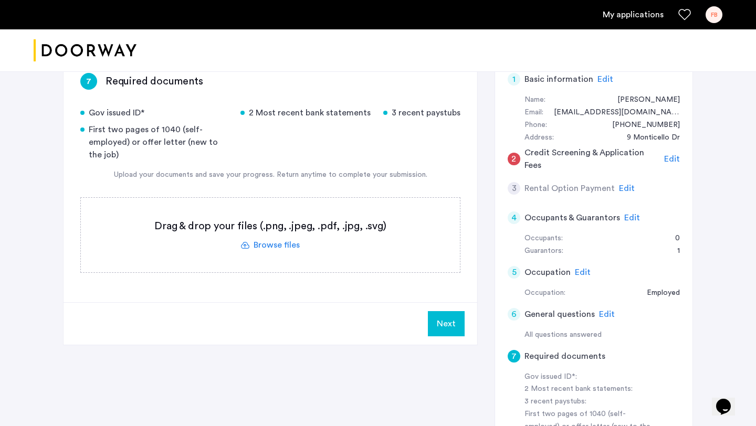
scroll to position [178, 0]
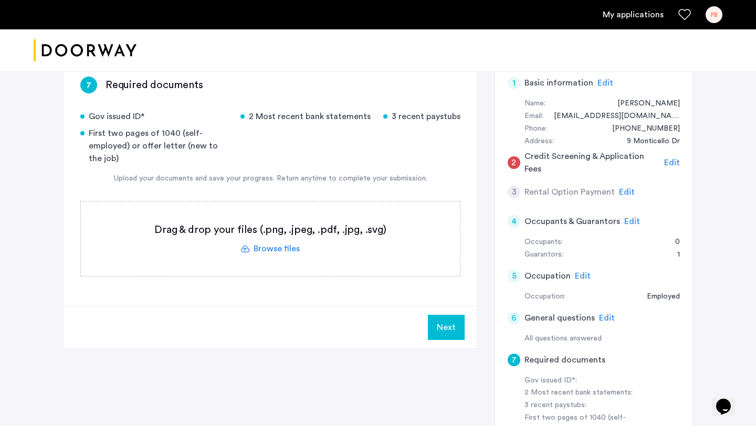
click at [290, 249] on label at bounding box center [270, 239] width 379 height 75
click at [0, 0] on input "file" at bounding box center [0, 0] width 0 height 0
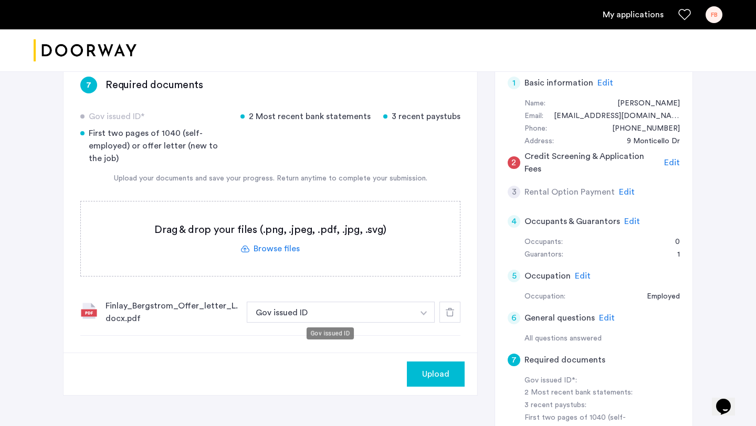
click at [339, 307] on button "Gov issued ID" at bounding box center [330, 312] width 167 height 21
click at [332, 316] on button "Gov issued ID" at bounding box center [330, 312] width 167 height 21
click at [419, 312] on button "button" at bounding box center [424, 312] width 22 height 21
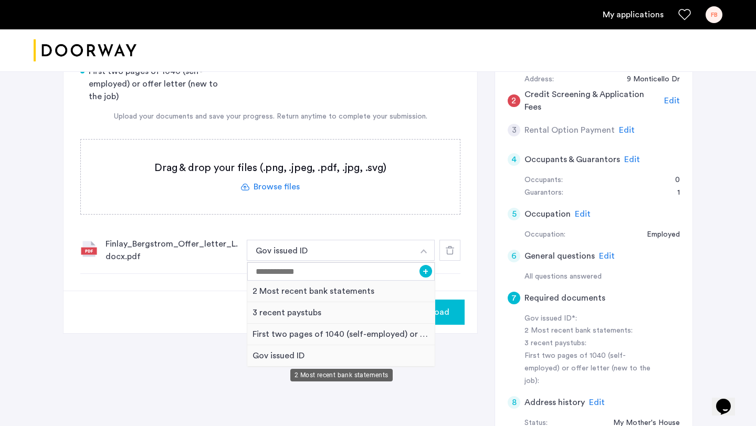
scroll to position [247, 0]
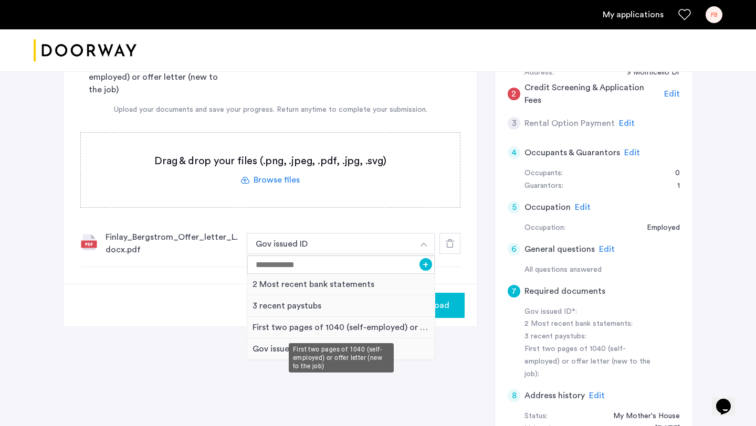
click at [313, 330] on div "First two pages of 1040 (self-employed) or offer letter (new to the job)" at bounding box center [340, 328] width 187 height 22
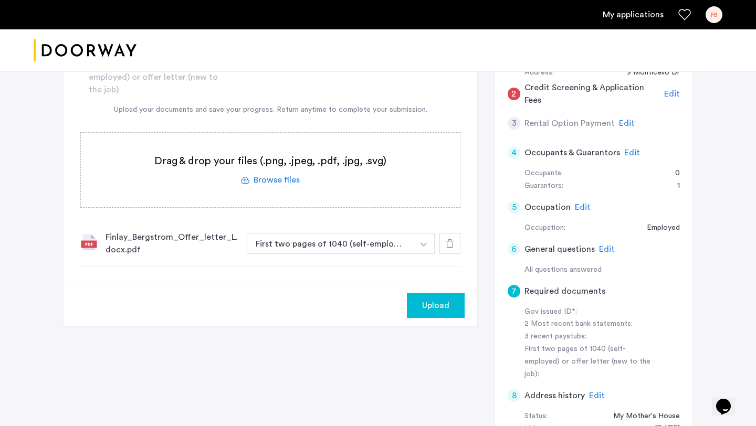
click at [264, 195] on label at bounding box center [270, 170] width 379 height 75
click at [0, 0] on input "file" at bounding box center [0, 0] width 0 height 0
click at [439, 309] on span "Upload" at bounding box center [435, 305] width 27 height 13
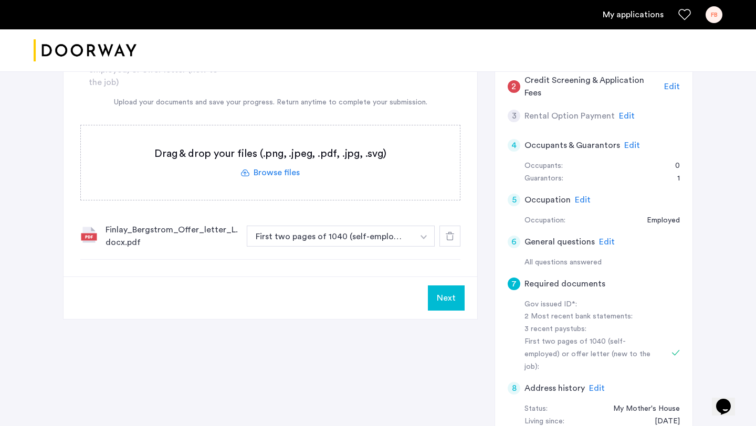
scroll to position [254, 0]
click at [305, 174] on label at bounding box center [270, 163] width 379 height 75
click at [0, 0] on input "file" at bounding box center [0, 0] width 0 height 0
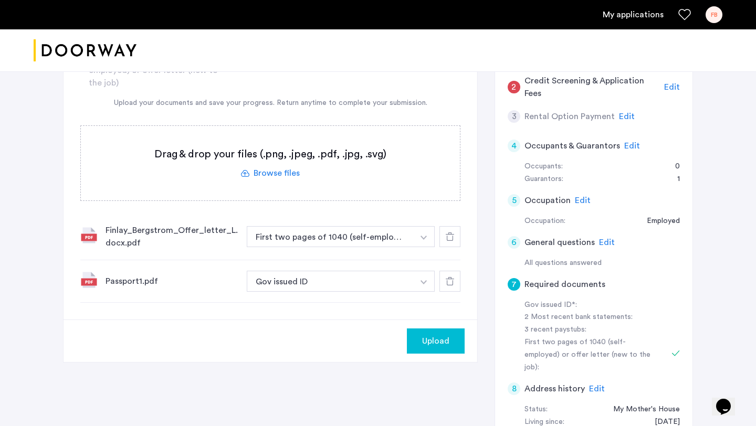
click at [443, 336] on span "Upload" at bounding box center [435, 341] width 27 height 13
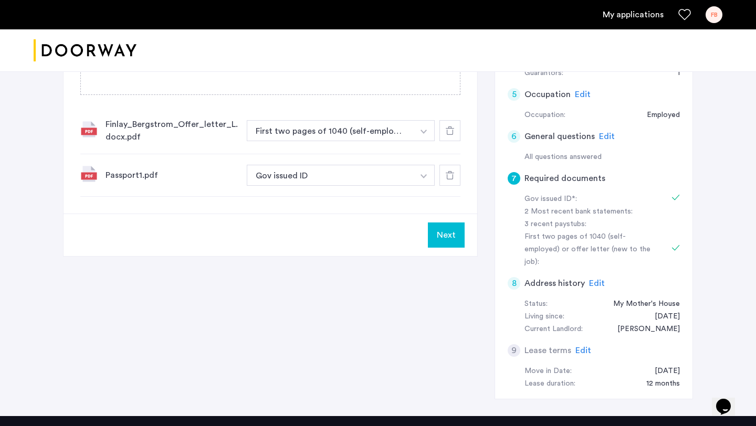
scroll to position [360, 0]
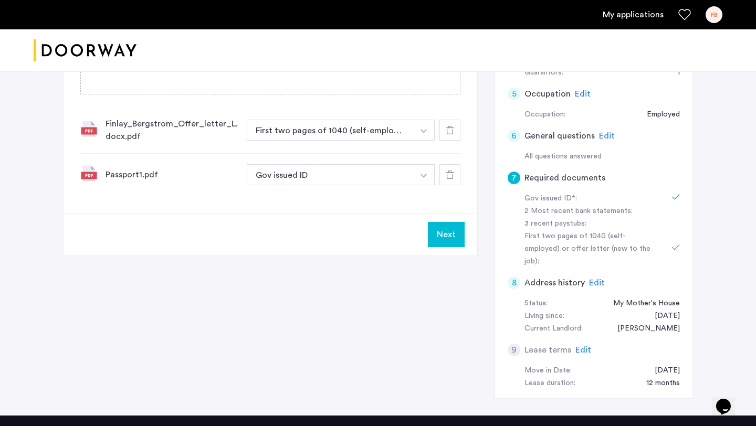
click at [582, 346] on span "Edit" at bounding box center [584, 350] width 16 height 8
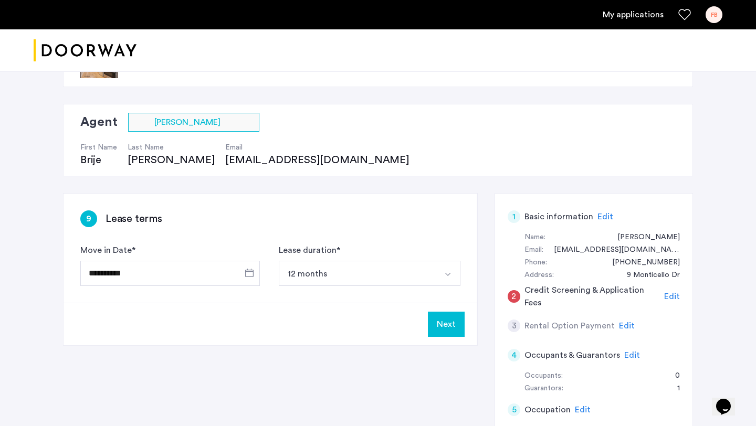
scroll to position [45, 0]
click at [354, 273] on button "12 months" at bounding box center [357, 272] width 157 height 25
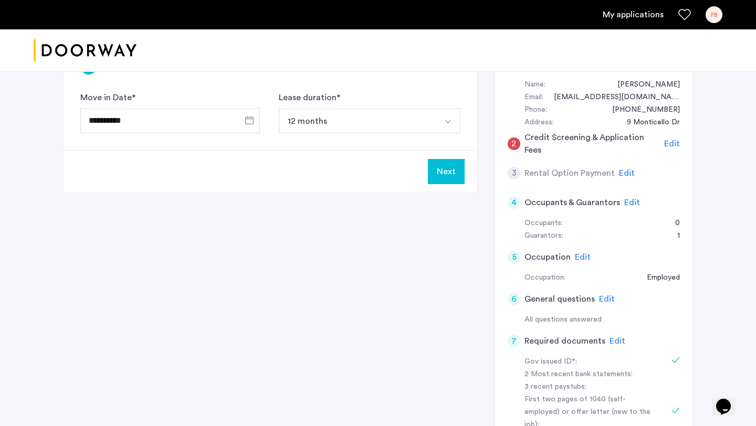
scroll to position [74, 0]
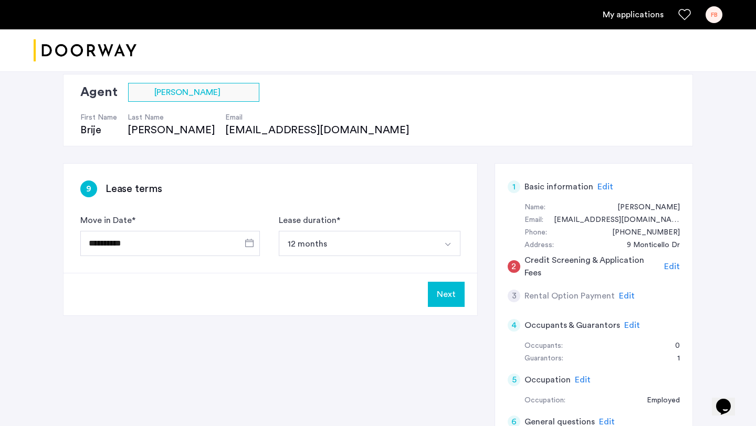
click at [622, 296] on span "Edit" at bounding box center [627, 296] width 16 height 8
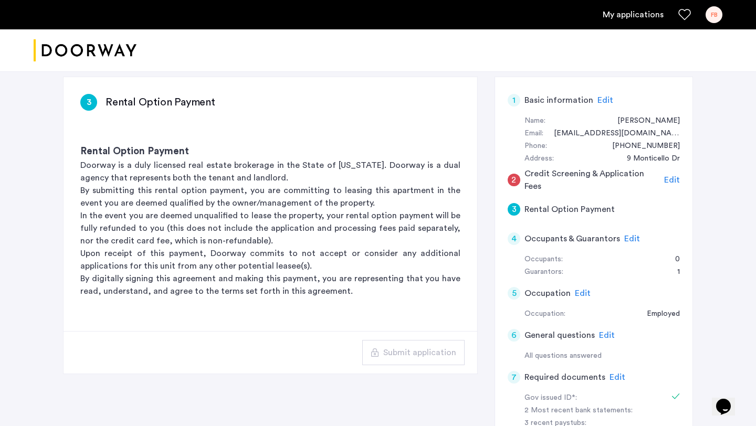
scroll to position [160, 0]
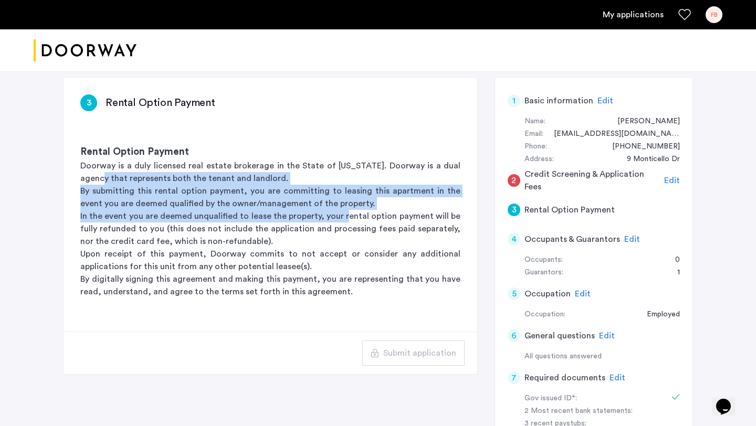
drag, startPoint x: 68, startPoint y: 175, endPoint x: 349, endPoint y: 216, distance: 284.5
click at [349, 216] on div "Rental Option Payment Doorway is a duly licensed real estate brokerage in the S…" at bounding box center [271, 221] width 414 height 187
click at [349, 216] on p "In the event you are deemed unqualified to lease the property, your rental opti…" at bounding box center [270, 229] width 380 height 38
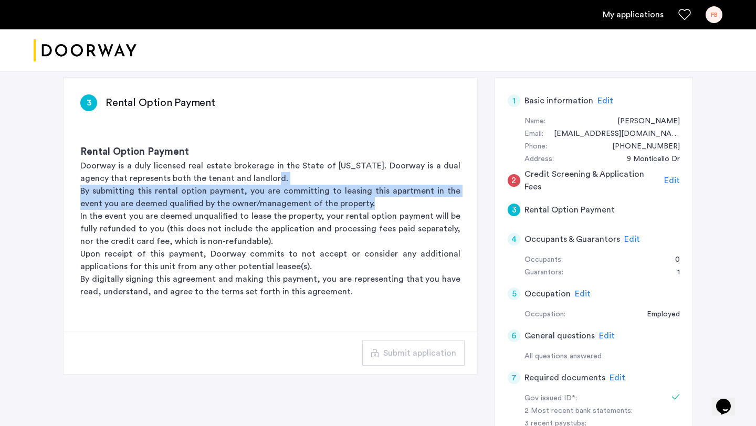
drag, startPoint x: 386, startPoint y: 201, endPoint x: 256, endPoint y: 176, distance: 132.5
click at [256, 176] on div "Rental Option Payment Doorway is a duly licensed real estate brokerage in the S…" at bounding box center [271, 221] width 414 height 187
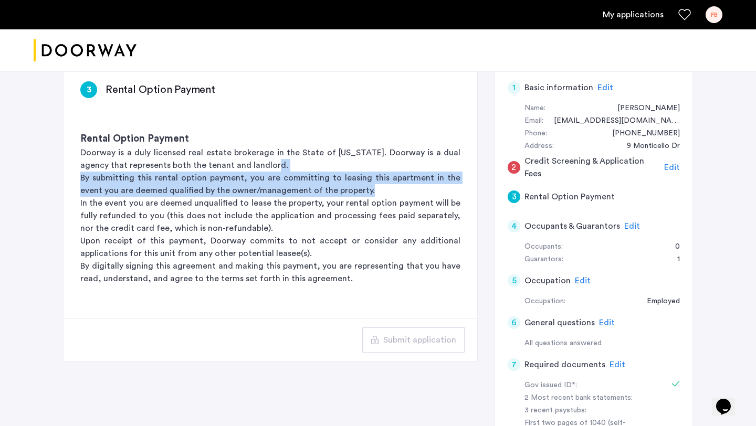
scroll to position [176, 0]
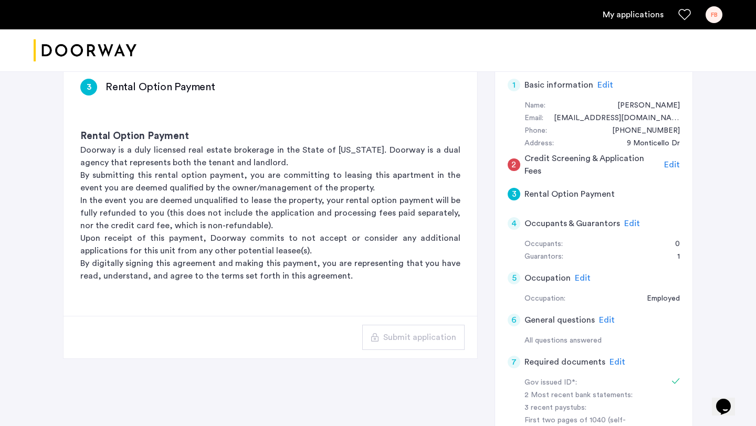
click at [271, 199] on p "In the event you are deemed unqualified to lease the property, your rental opti…" at bounding box center [270, 213] width 380 height 38
drag, startPoint x: 83, startPoint y: 152, endPoint x: 239, endPoint y: 159, distance: 156.1
click at [239, 159] on p "Doorway is a duly licensed real estate brokerage in the State of [US_STATE]. Do…" at bounding box center [270, 156] width 380 height 25
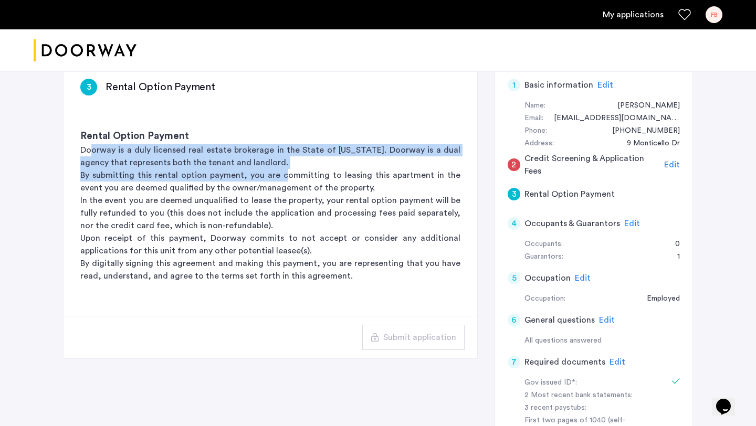
drag, startPoint x: 275, startPoint y: 170, endPoint x: 89, endPoint y: 149, distance: 187.0
click at [89, 149] on div "Rental Option Payment Doorway is a duly licensed real estate brokerage in the S…" at bounding box center [271, 205] width 414 height 187
click at [89, 149] on p "Doorway is a duly licensed real estate brokerage in the State of [US_STATE]. Do…" at bounding box center [270, 156] width 380 height 25
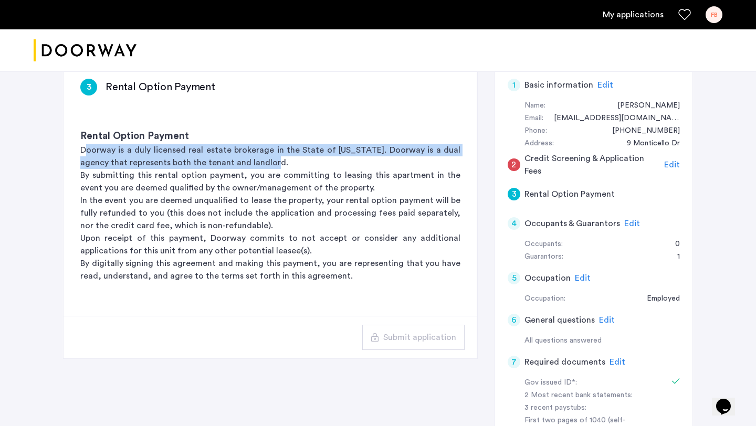
drag, startPoint x: 86, startPoint y: 149, endPoint x: 273, endPoint y: 165, distance: 188.2
click at [273, 165] on p "Doorway is a duly licensed real estate brokerage in the State of [US_STATE]. Do…" at bounding box center [270, 156] width 380 height 25
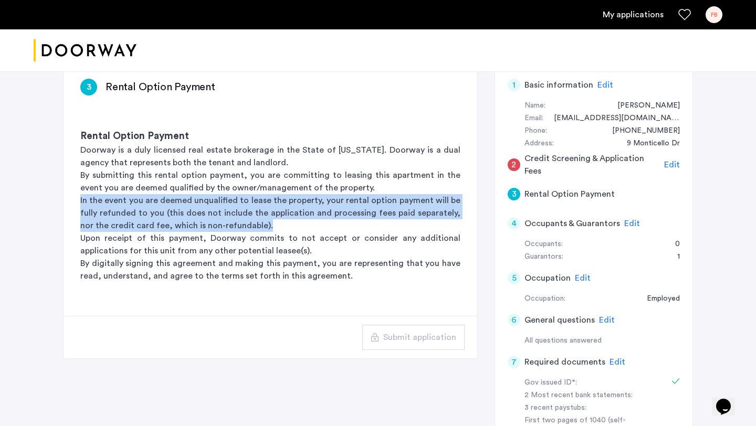
drag, startPoint x: 75, startPoint y: 200, endPoint x: 286, endPoint y: 222, distance: 212.3
click at [286, 222] on div "Rental Option Payment Doorway is a duly licensed real estate brokerage in the S…" at bounding box center [271, 205] width 414 height 187
click at [286, 222] on p "In the event you are deemed unqualified to lease the property, your rental opti…" at bounding box center [270, 213] width 380 height 38
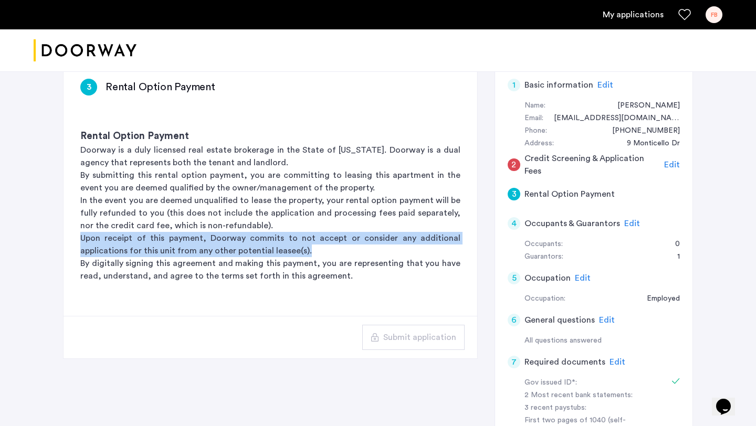
drag, startPoint x: 290, startPoint y: 222, endPoint x: 325, endPoint y: 252, distance: 45.9
click at [325, 252] on div "Rental Option Payment Doorway is a duly licensed real estate brokerage in the S…" at bounding box center [271, 205] width 414 height 187
click at [325, 252] on p "Upon receipt of this payment, Doorway commits to not accept or consider any add…" at bounding box center [270, 244] width 380 height 25
drag, startPoint x: 77, startPoint y: 235, endPoint x: 265, endPoint y: 248, distance: 188.4
click at [265, 248] on div "Rental Option Payment Doorway is a duly licensed real estate brokerage in the S…" at bounding box center [271, 205] width 414 height 187
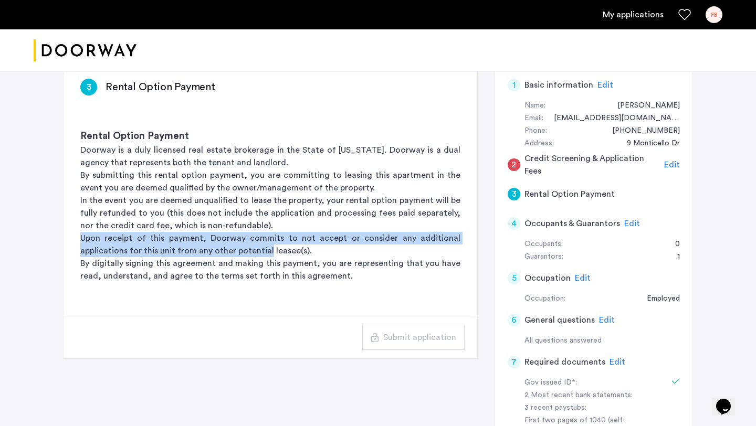
click at [265, 248] on p "Upon receipt of this payment, Doorway commits to not accept or consider any add…" at bounding box center [270, 244] width 380 height 25
